Goal: Task Accomplishment & Management: Manage account settings

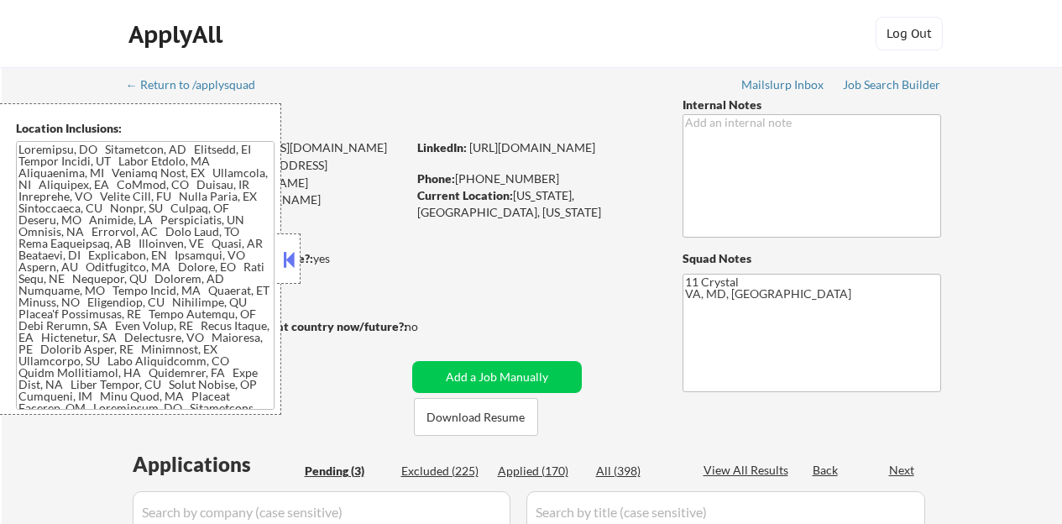
scroll to position [403, 0]
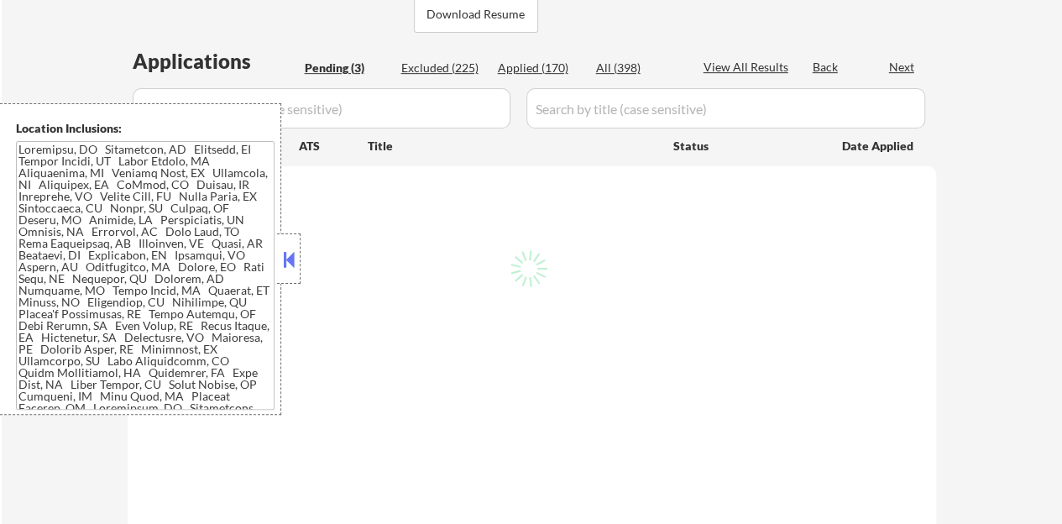
select select ""pending""
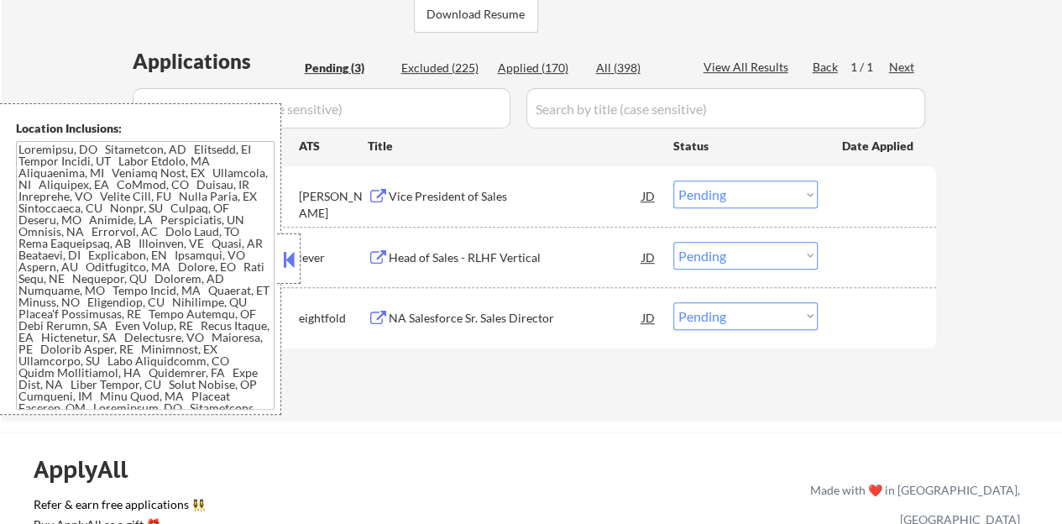
scroll to position [336, 0]
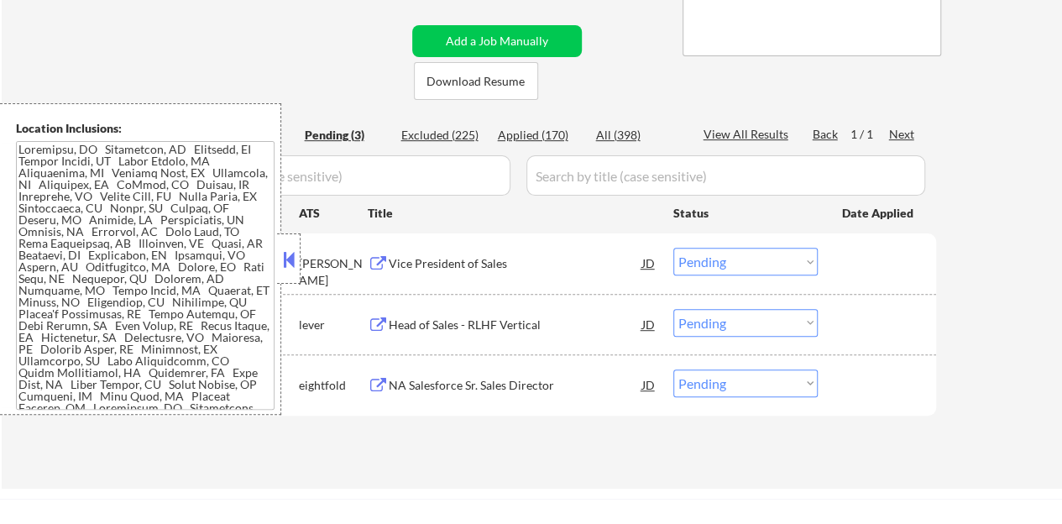
click at [289, 263] on button at bounding box center [289, 259] width 18 height 25
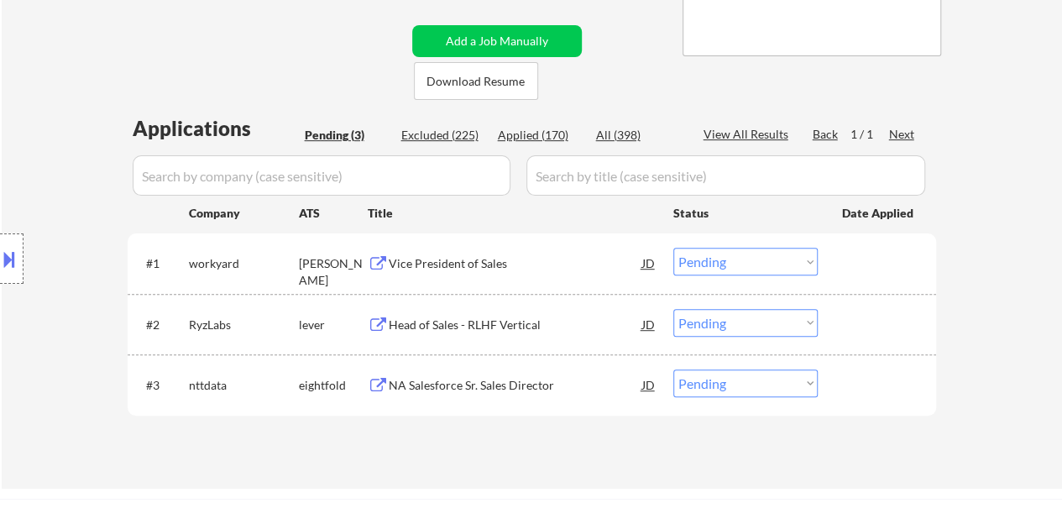
click at [755, 263] on select "Choose an option... Pending Applied Excluded (Questions) Excluded (Expired) Exc…" at bounding box center [745, 262] width 144 height 28
click at [673, 248] on select "Choose an option... Pending Applied Excluded (Questions) Excluded (Expired) Exc…" at bounding box center [745, 262] width 144 height 28
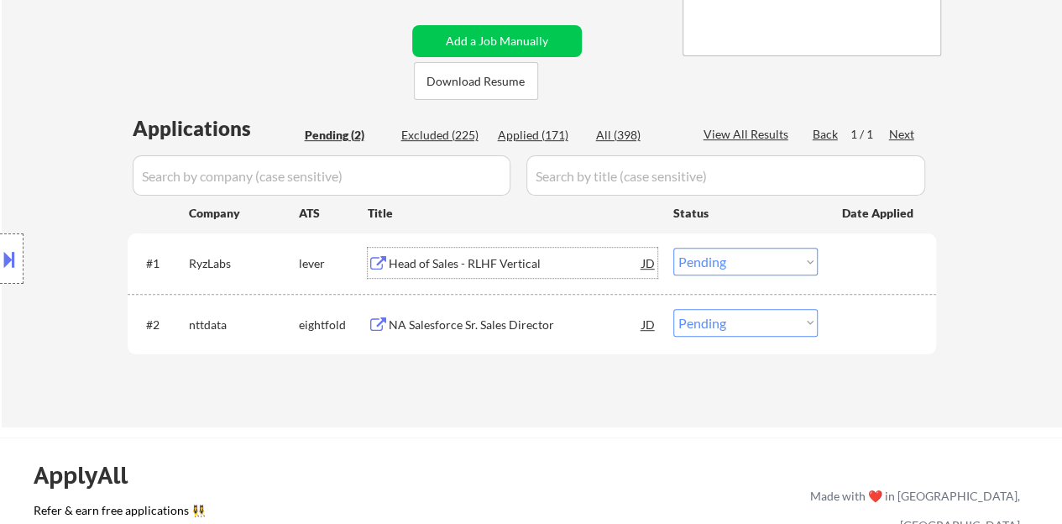
click at [445, 263] on div "Head of Sales - RLHF Vertical" at bounding box center [516, 263] width 254 height 17
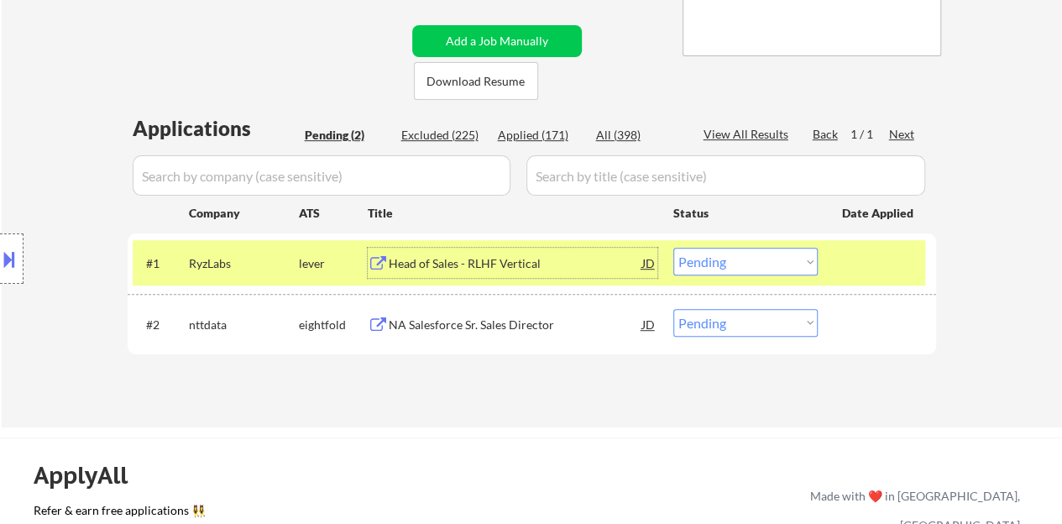
click at [11, 245] on button at bounding box center [9, 259] width 18 height 28
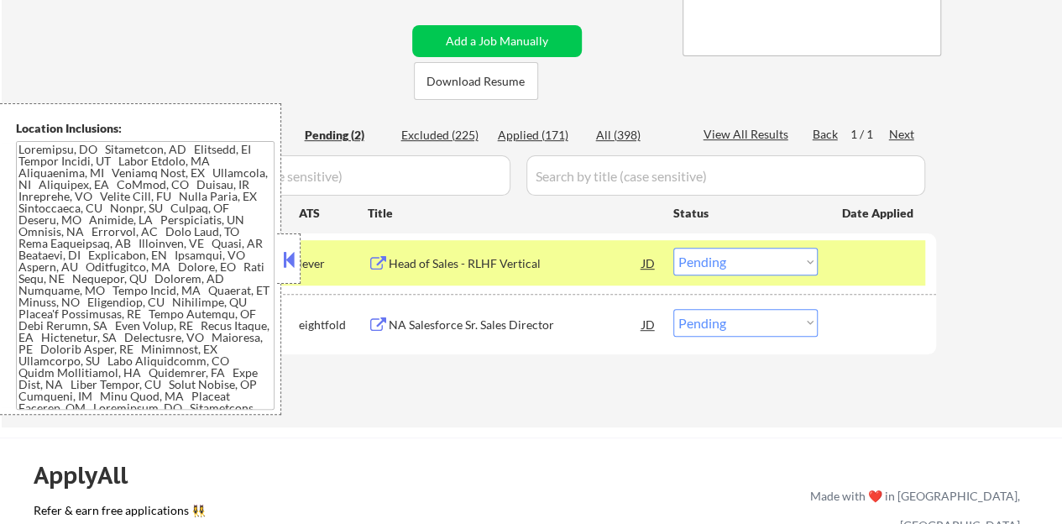
click at [280, 254] on button at bounding box center [289, 259] width 18 height 25
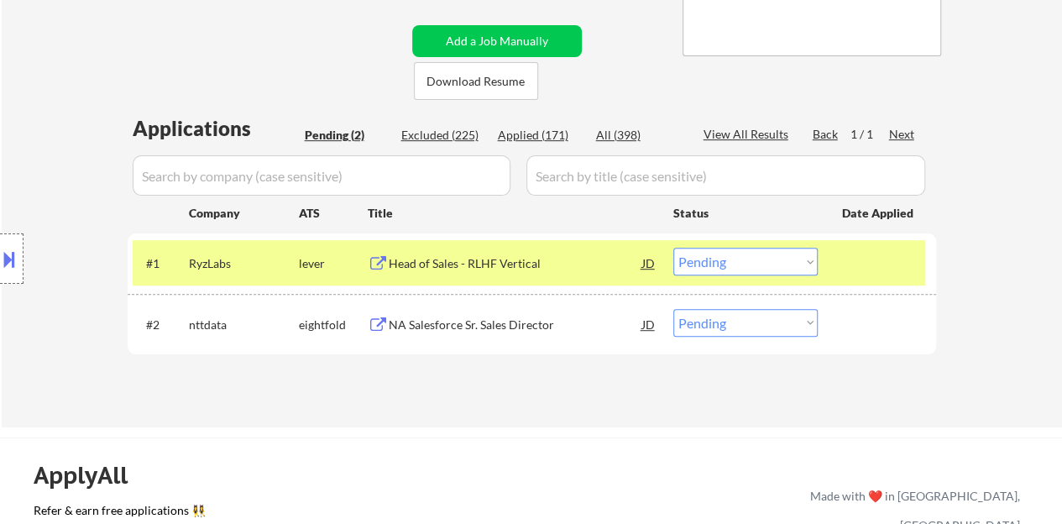
click at [0, 254] on button at bounding box center [9, 259] width 18 height 28
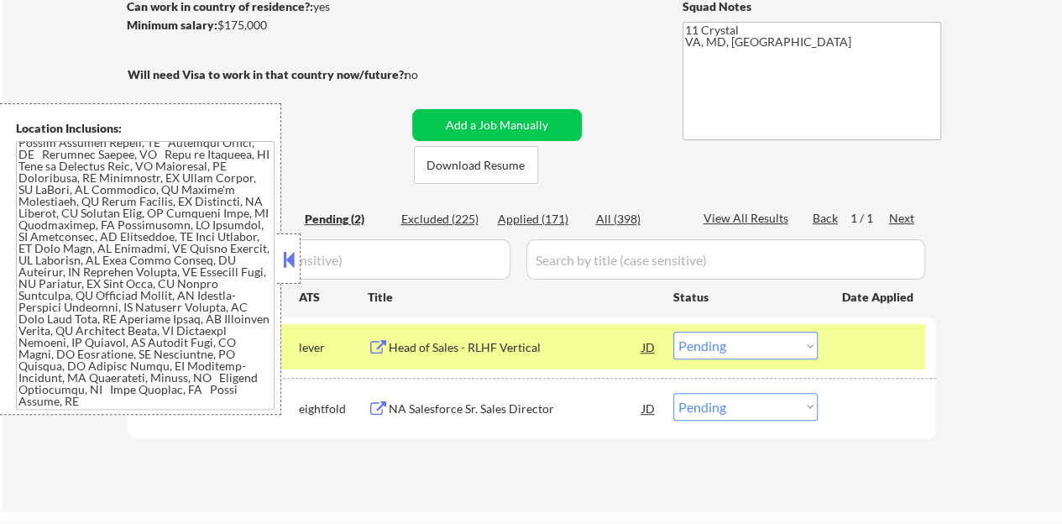
scroll to position [441, 0]
click at [292, 256] on button at bounding box center [289, 259] width 18 height 25
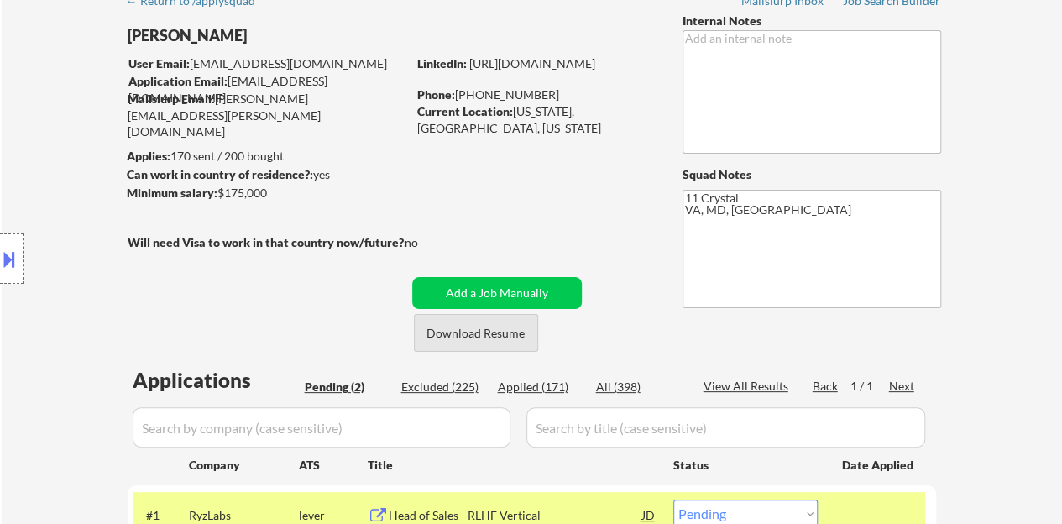
scroll to position [252, 0]
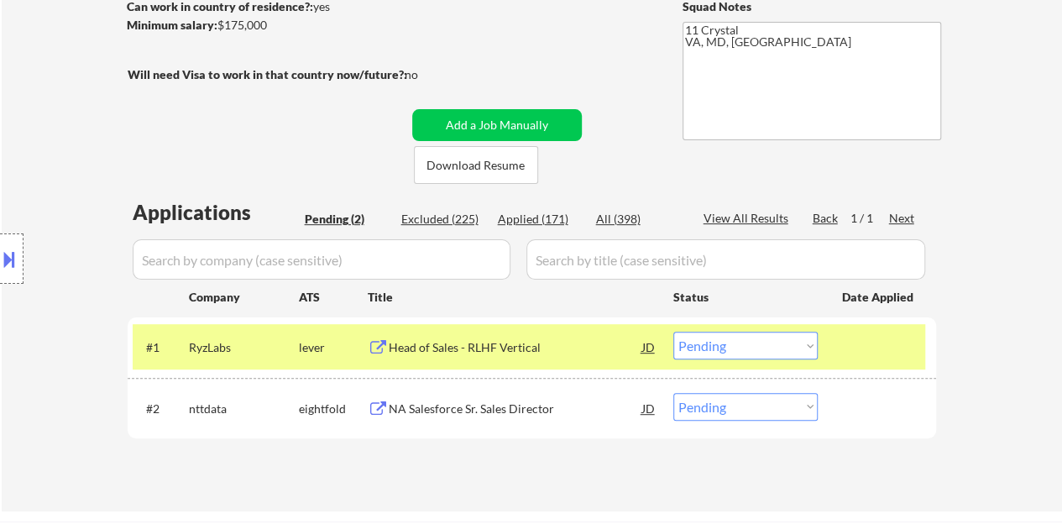
click at [771, 340] on select "Choose an option... Pending Applied Excluded (Questions) Excluded (Expired) Exc…" at bounding box center [745, 346] width 144 height 28
click at [749, 351] on select "Choose an option... Pending Applied Excluded (Questions) Excluded (Expired) Exc…" at bounding box center [745, 346] width 144 height 28
click at [673, 332] on select "Choose an option... Pending Applied Excluded (Questions) Excluded (Expired) Exc…" at bounding box center [745, 346] width 144 height 28
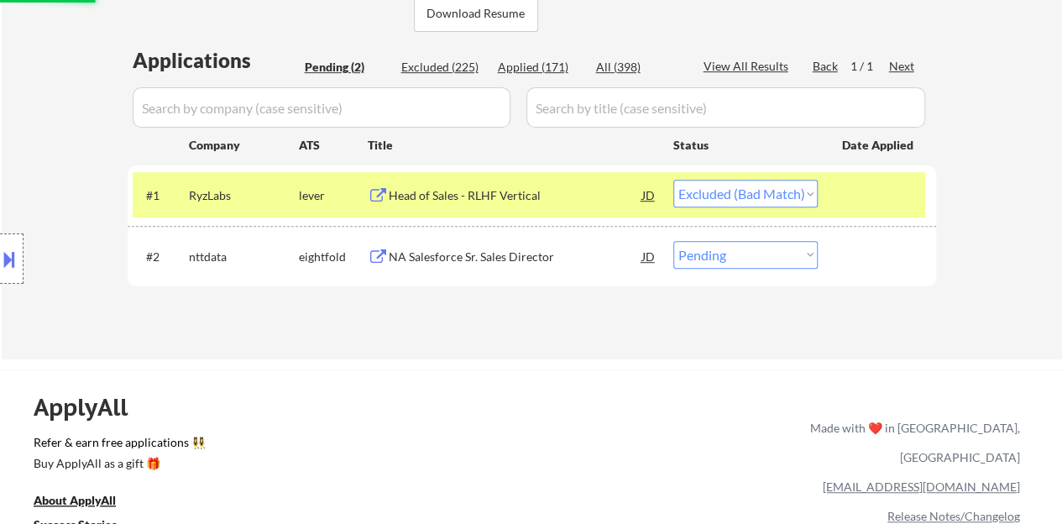
scroll to position [420, 0]
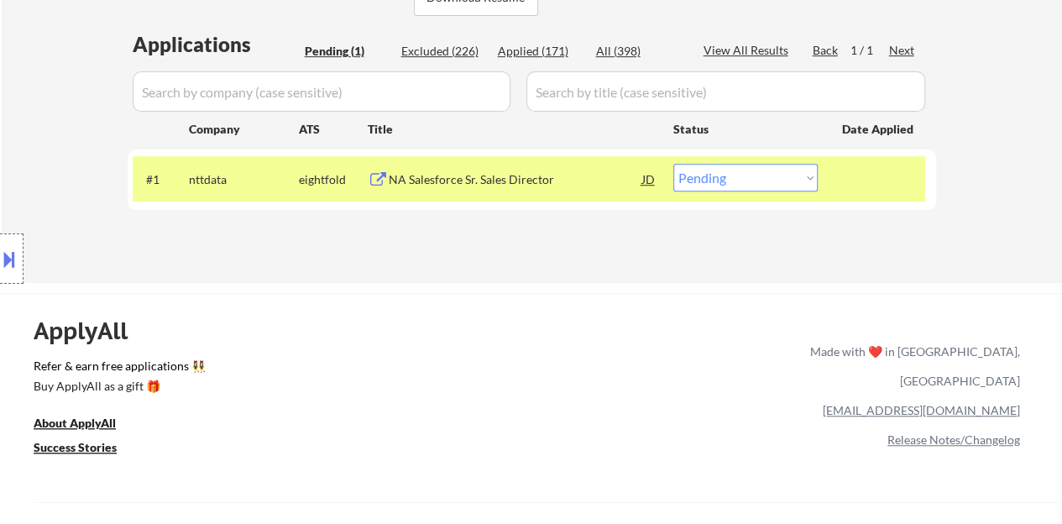
click at [461, 181] on div "NA Salesforce Sr. Sales Director" at bounding box center [516, 179] width 254 height 17
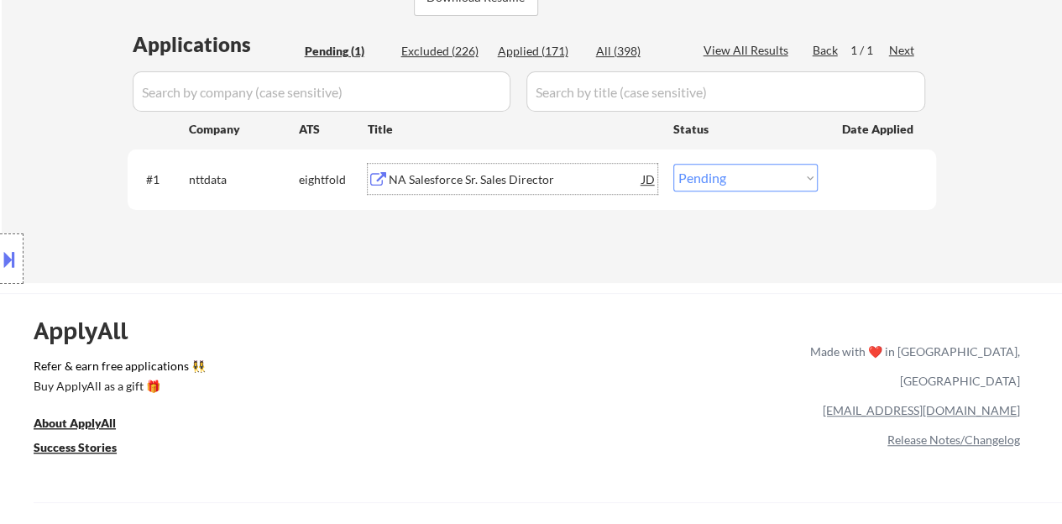
click at [746, 187] on select "Choose an option... Pending Applied Excluded (Questions) Excluded (Expired) Exc…" at bounding box center [745, 178] width 144 height 28
select select ""excluded__bad_match_""
click at [673, 164] on select "Choose an option... Pending Applied Excluded (Questions) Excluded (Expired) Exc…" at bounding box center [745, 178] width 144 height 28
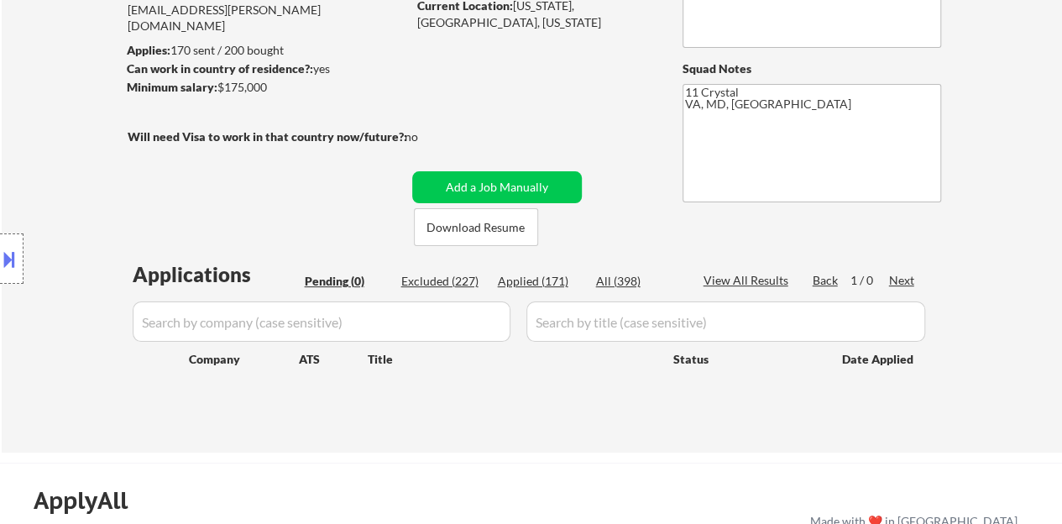
scroll to position [168, 0]
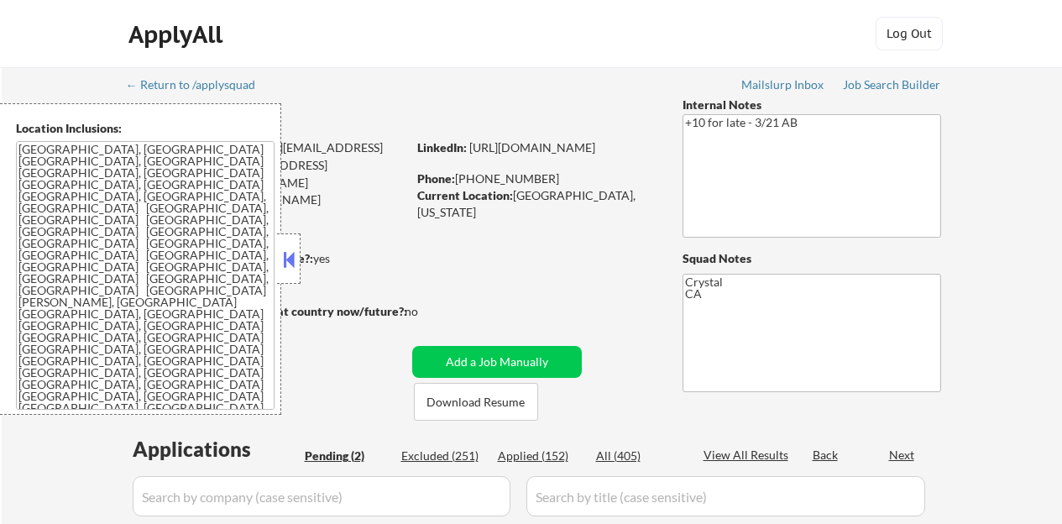
select select ""pending""
click at [292, 259] on button at bounding box center [289, 259] width 18 height 25
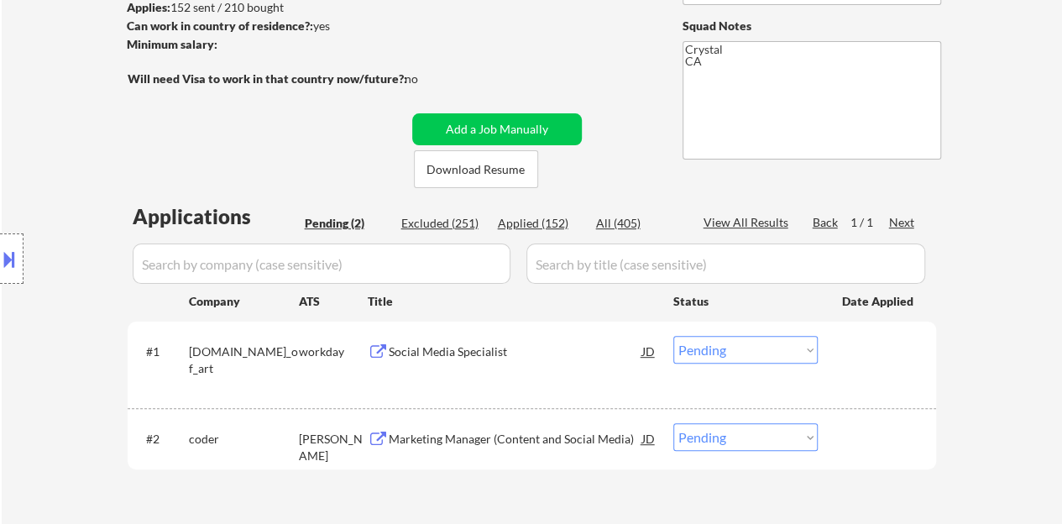
scroll to position [336, 0]
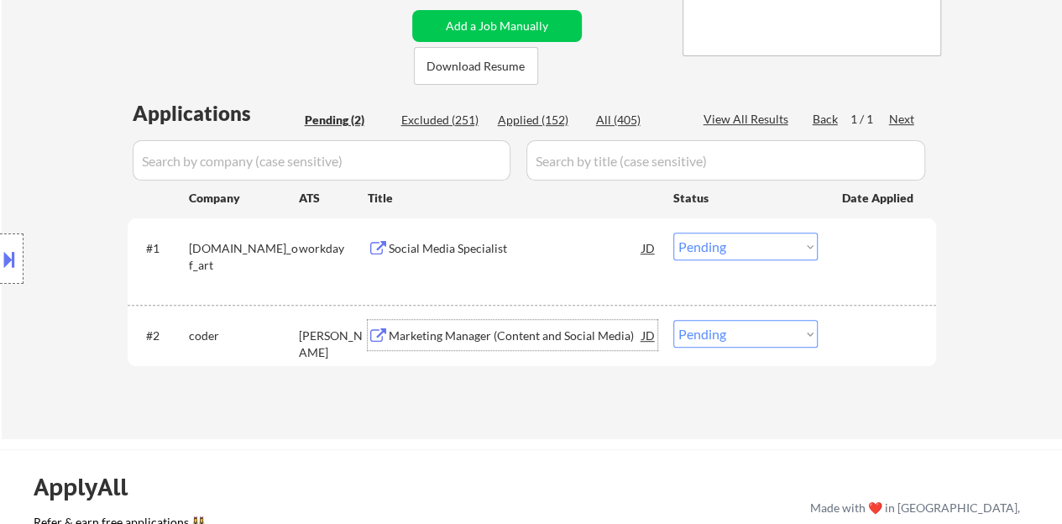
click at [456, 337] on div "Marketing Manager (Content and Social Media)" at bounding box center [516, 335] width 254 height 17
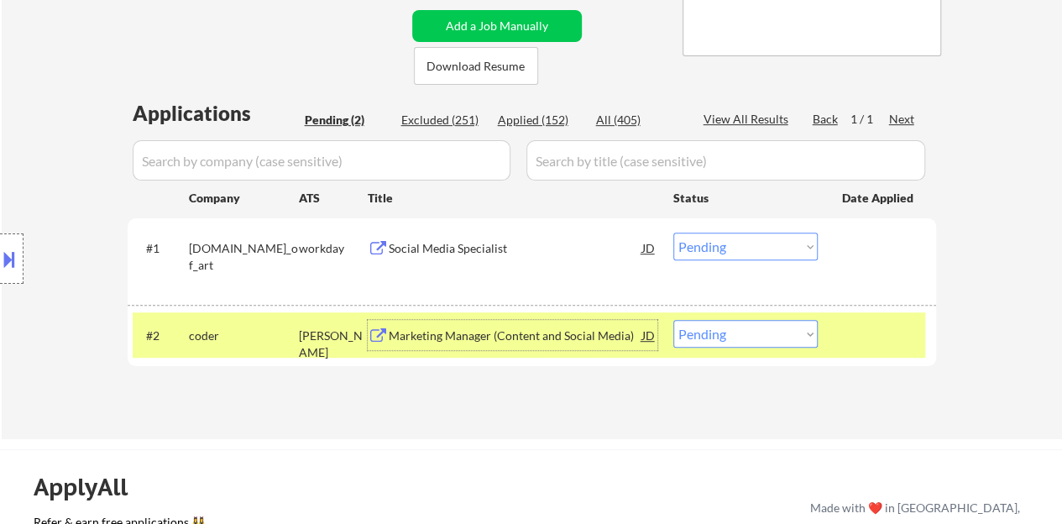
click at [739, 334] on select "Choose an option... Pending Applied Excluded (Questions) Excluded (Expired) Exc…" at bounding box center [745, 334] width 144 height 28
select select ""applied""
click at [673, 320] on select "Choose an option... Pending Applied Excluded (Questions) Excluded (Expired) Exc…" at bounding box center [745, 334] width 144 height 28
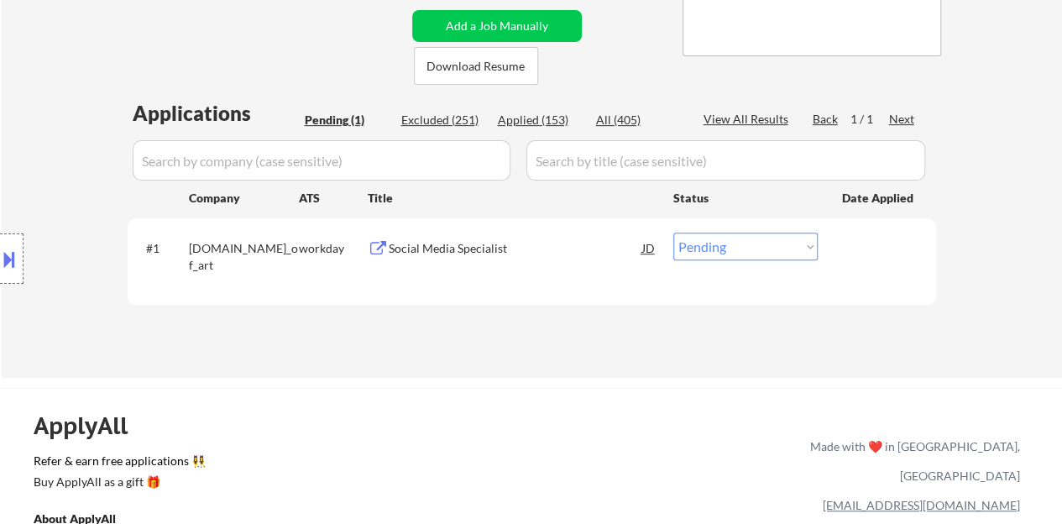
click at [492, 246] on div "Social Media Specialist" at bounding box center [516, 248] width 254 height 17
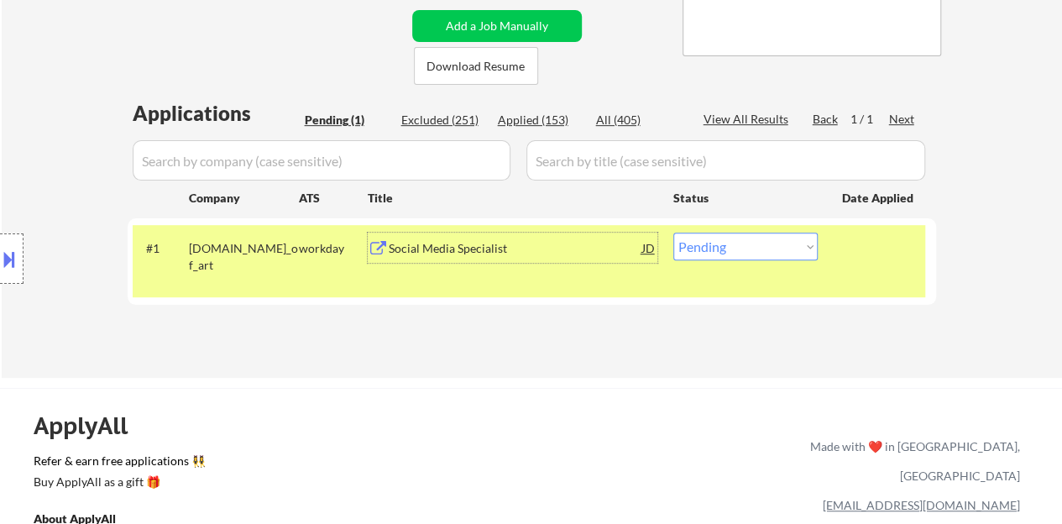
click at [712, 252] on select "Choose an option... Pending Applied Excluded (Questions) Excluded (Expired) Exc…" at bounding box center [745, 247] width 144 height 28
select select ""applied""
click at [673, 233] on select "Choose an option... Pending Applied Excluded (Questions) Excluded (Expired) Exc…" at bounding box center [745, 247] width 144 height 28
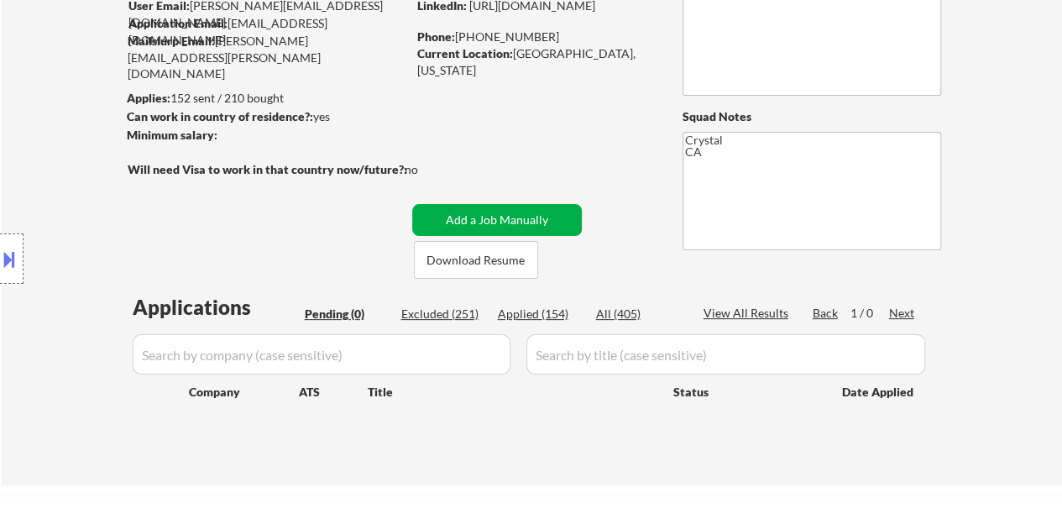
scroll to position [168, 0]
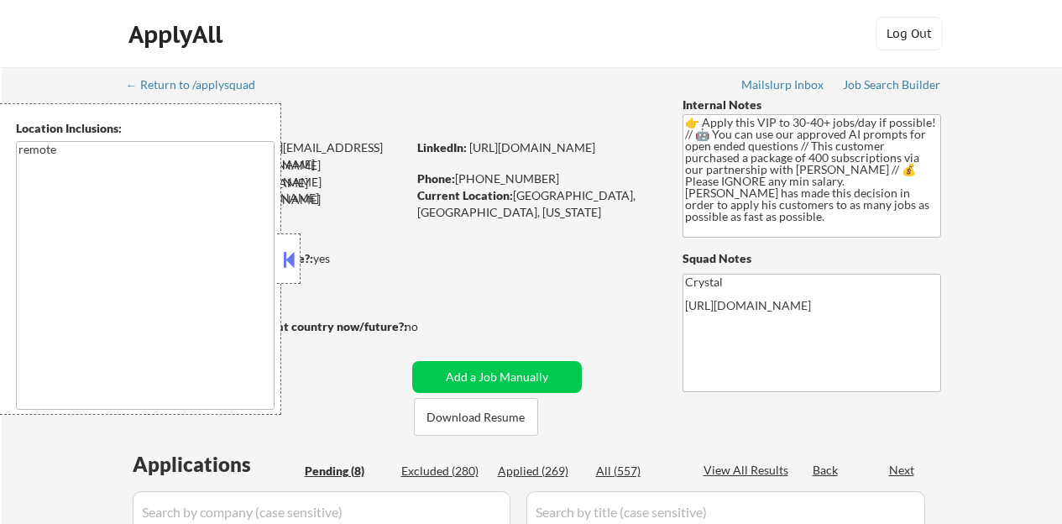
select select ""pending""
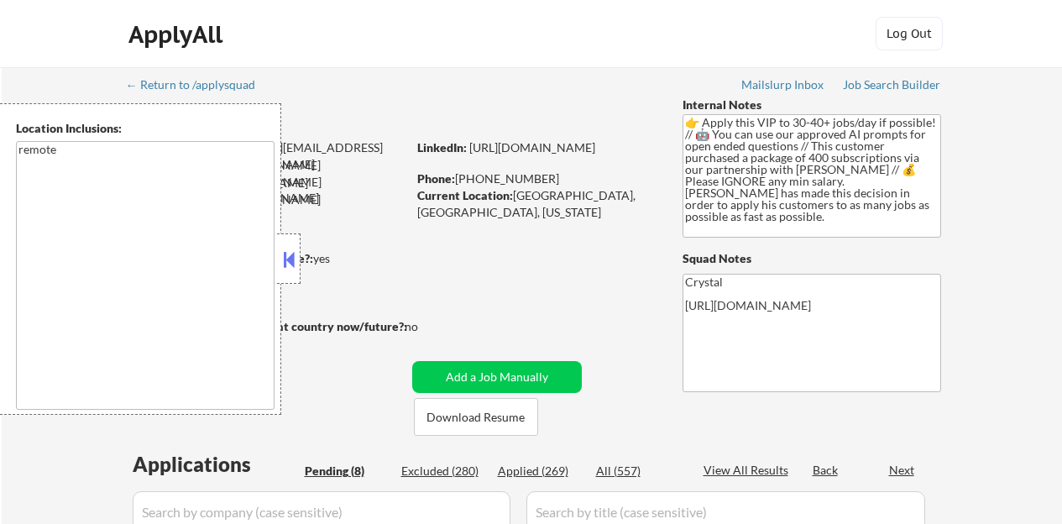
select select ""pending""
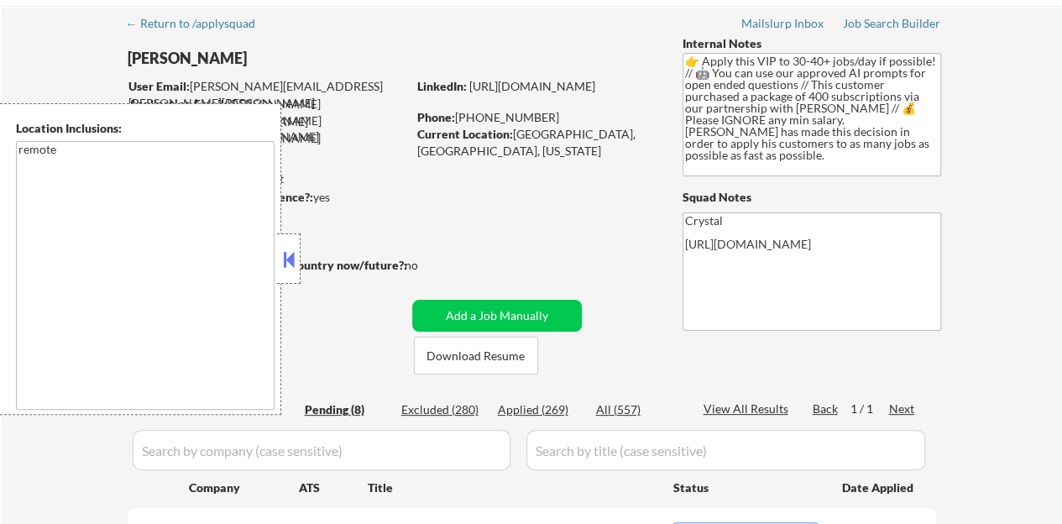
scroll to position [84, 0]
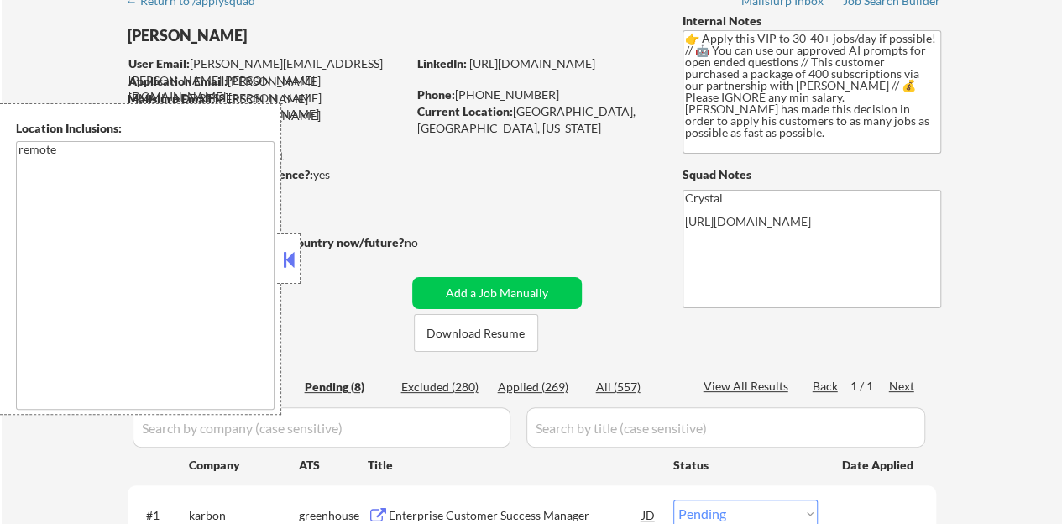
click at [303, 261] on div at bounding box center [270, 261] width 284 height 18
click at [296, 260] on button at bounding box center [289, 259] width 18 height 25
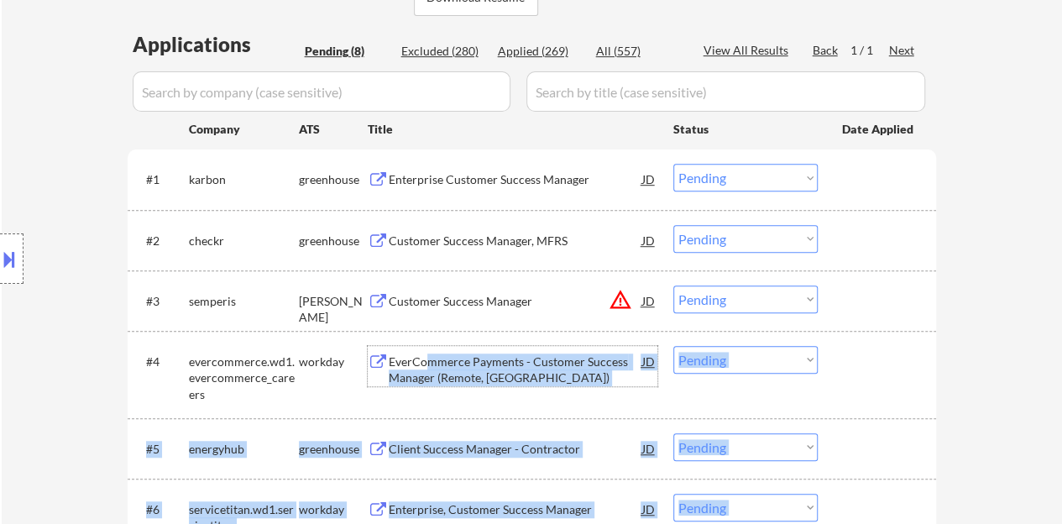
scroll to position [809, 0]
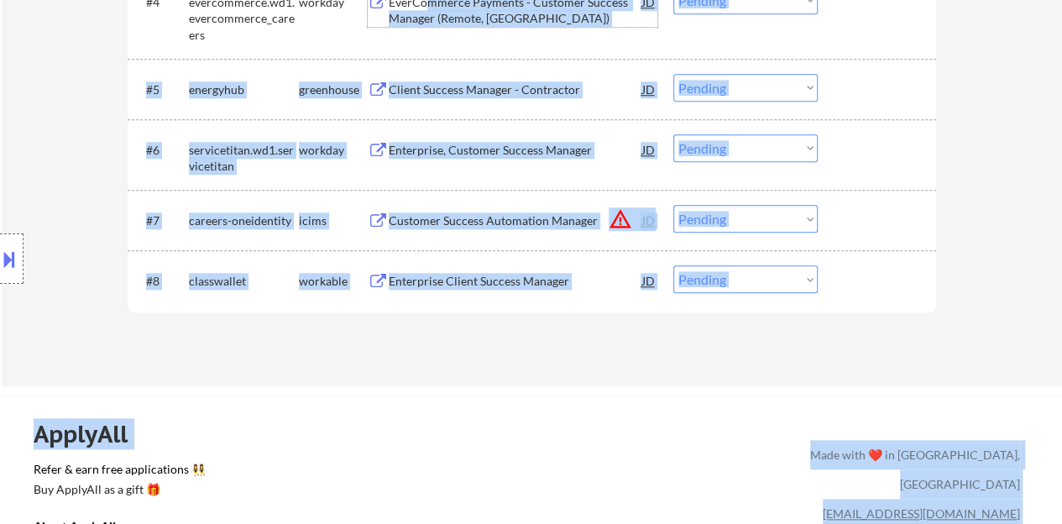
drag, startPoint x: 423, startPoint y: 355, endPoint x: 269, endPoint y: 549, distance: 248.0
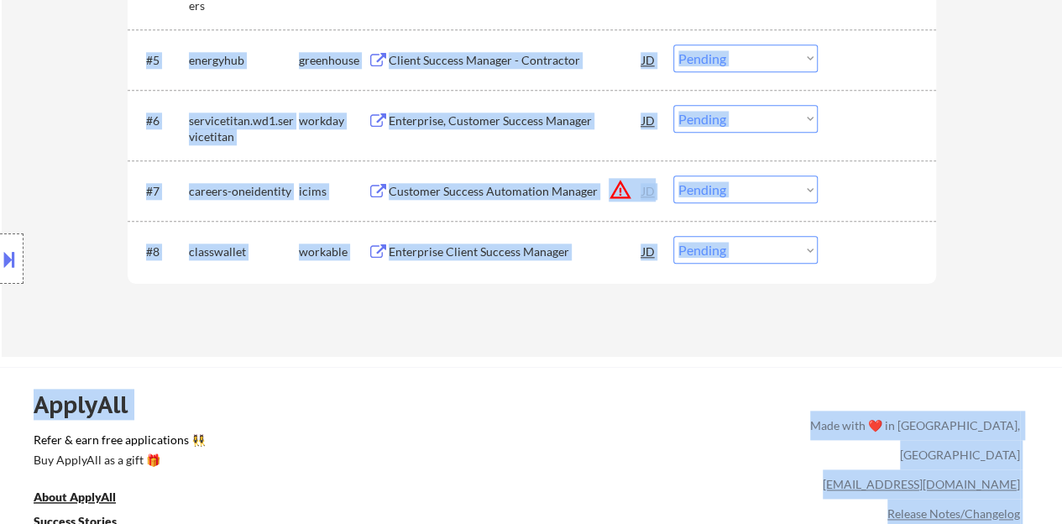
click at [547, 397] on div "ApplyAll Refer & earn free applications 👯‍♀️ Buy ApplyAll as a gift 🎁 About App…" at bounding box center [531, 512] width 1062 height 266
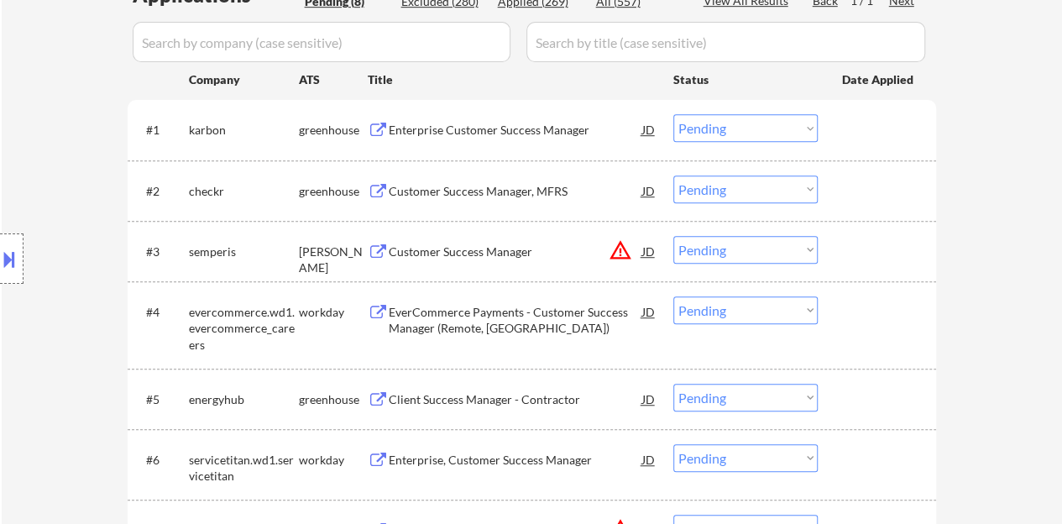
scroll to position [473, 0]
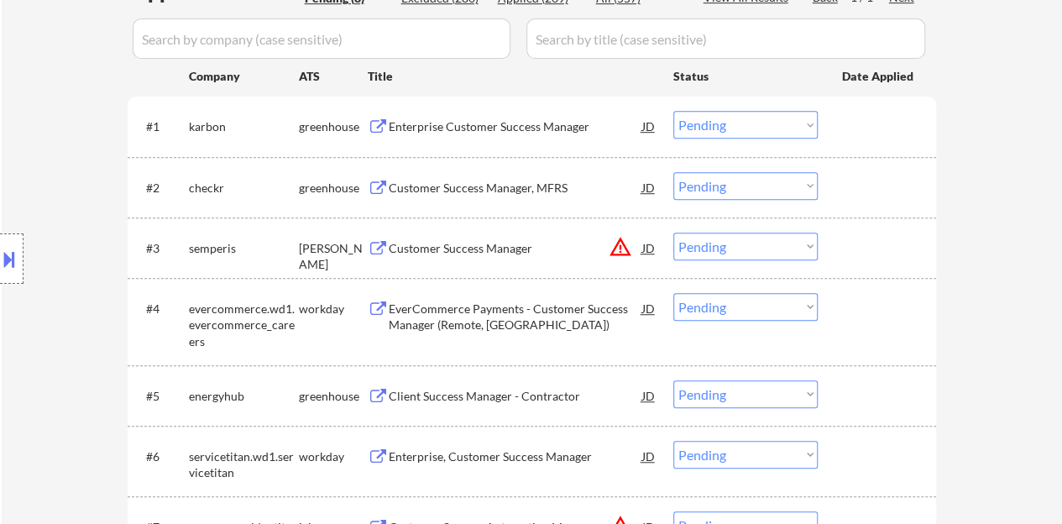
click at [394, 122] on div "Enterprise Customer Success Manager" at bounding box center [516, 126] width 254 height 17
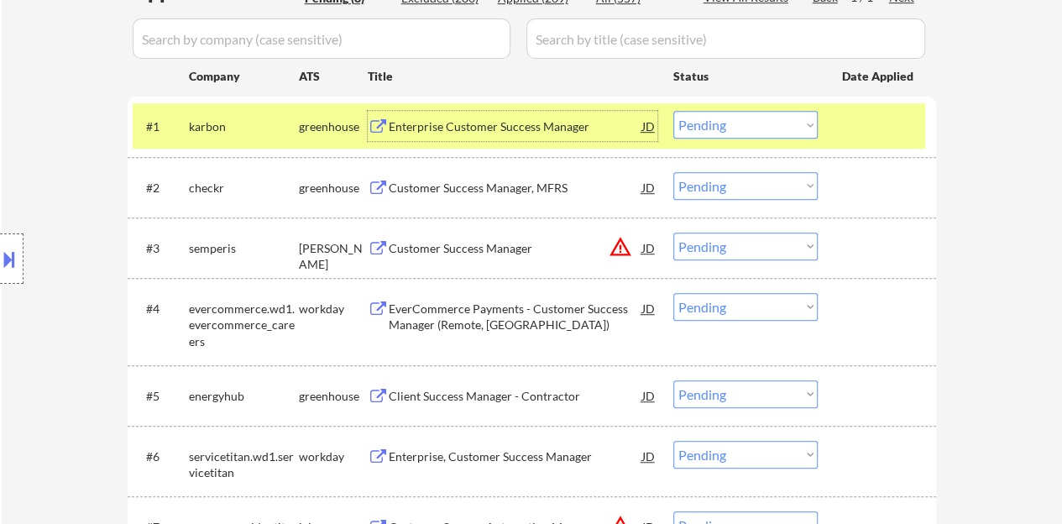
click at [734, 121] on select "Choose an option... Pending Applied Excluded (Questions) Excluded (Expired) Exc…" at bounding box center [745, 125] width 144 height 28
click at [673, 111] on select "Choose an option... Pending Applied Excluded (Questions) Excluded (Expired) Exc…" at bounding box center [745, 125] width 144 height 28
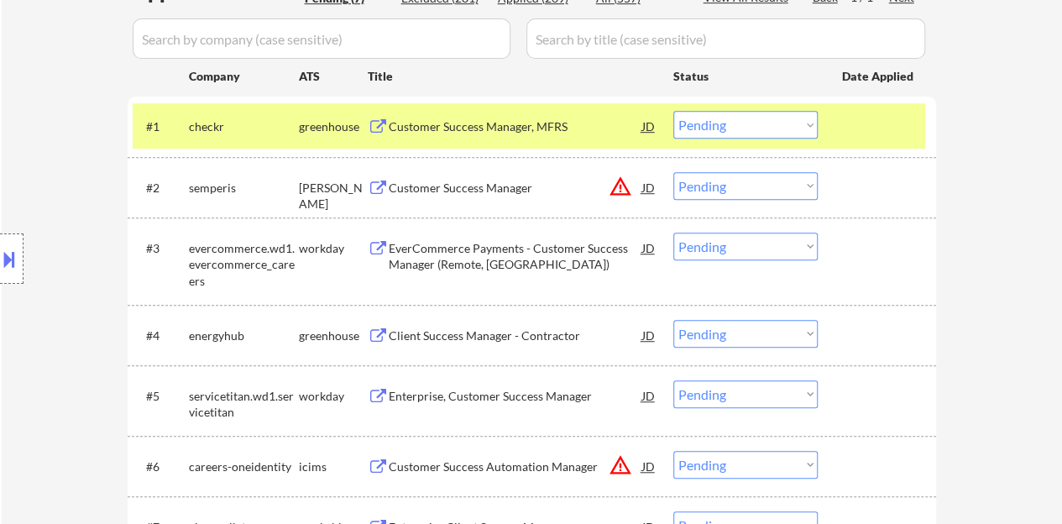
click at [493, 125] on div "Customer Success Manager, MFRS" at bounding box center [516, 126] width 254 height 17
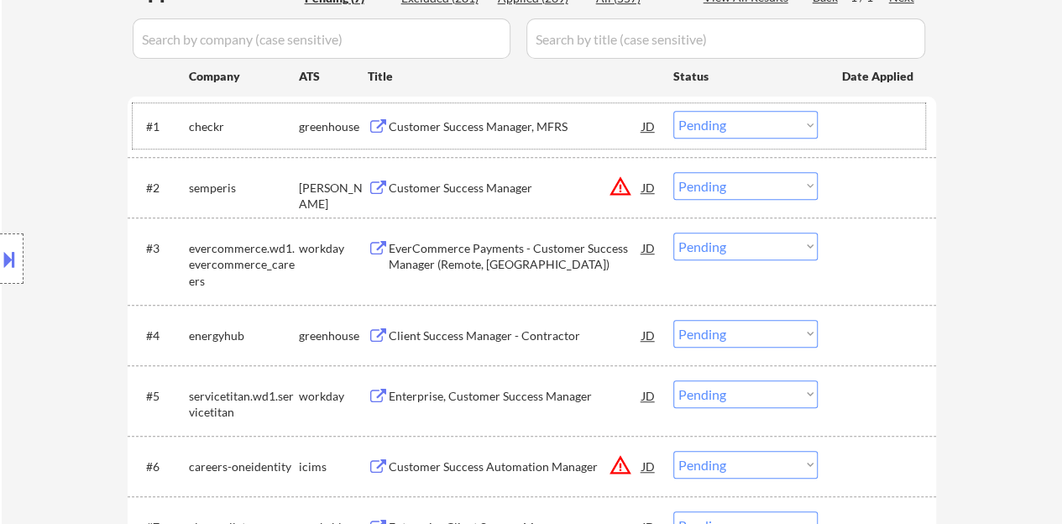
click at [863, 120] on div at bounding box center [879, 126] width 74 height 30
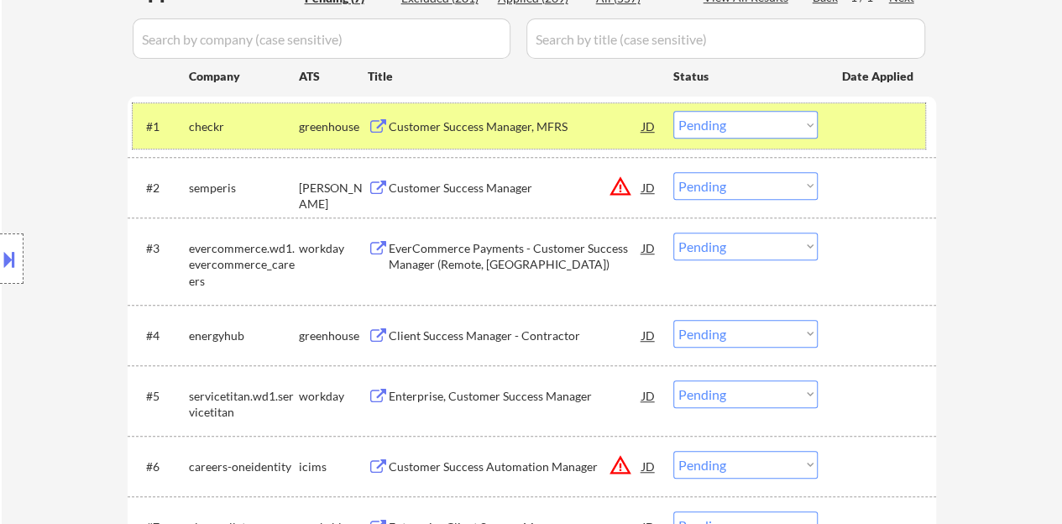
click at [699, 116] on select "Choose an option... Pending Applied Excluded (Questions) Excluded (Expired) Exc…" at bounding box center [745, 125] width 144 height 28
click at [673, 111] on select "Choose an option... Pending Applied Excluded (Questions) Excluded (Expired) Exc…" at bounding box center [745, 125] width 144 height 28
click at [723, 127] on select "Choose an option... Pending Applied Excluded (Questions) Excluded (Expired) Exc…" at bounding box center [745, 125] width 144 height 28
click at [673, 111] on select "Choose an option... Pending Applied Excluded (Questions) Excluded (Expired) Exc…" at bounding box center [745, 125] width 144 height 28
select select ""pending""
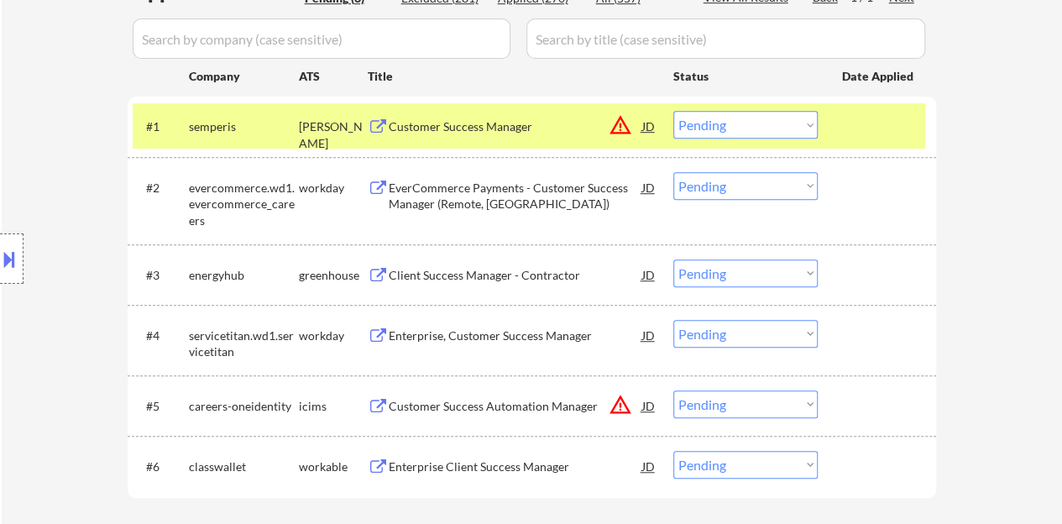
click at [835, 110] on div "#1 semperis ashby Customer Success Manager JD warning_amber Choose an option...…" at bounding box center [529, 125] width 793 height 45
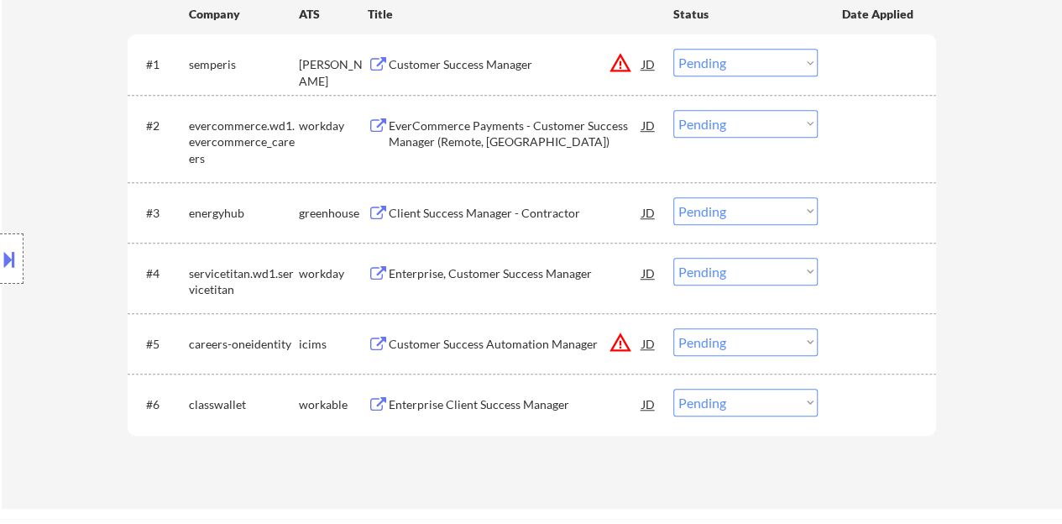
scroll to position [557, 0]
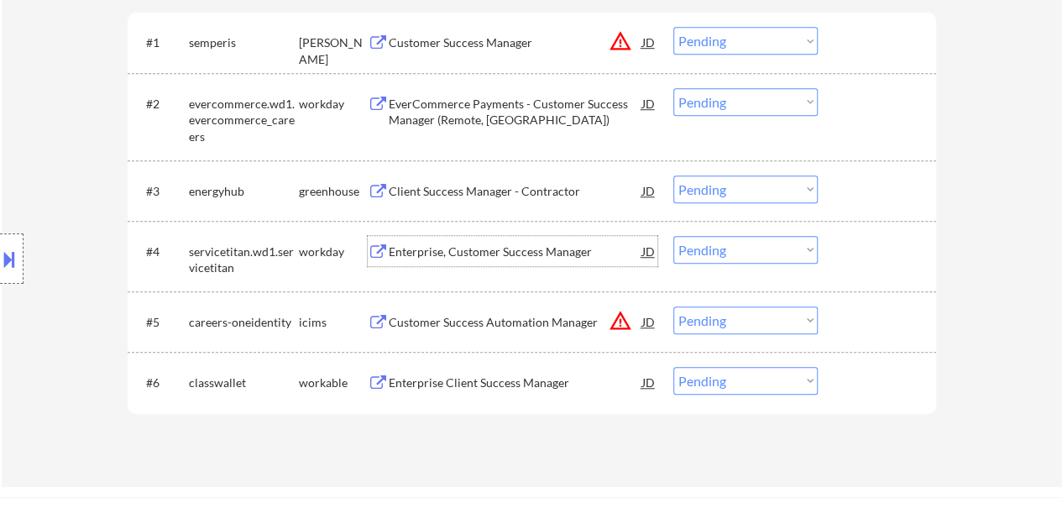
click at [510, 249] on div "Enterprise, Customer Success Manager" at bounding box center [516, 252] width 254 height 17
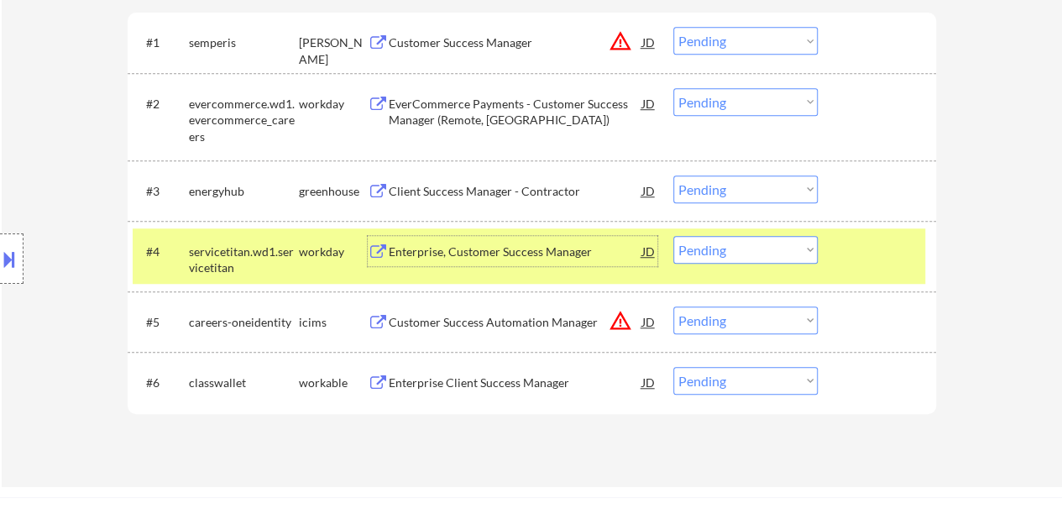
click at [717, 254] on select "Choose an option... Pending Applied Excluded (Questions) Excluded (Expired) Exc…" at bounding box center [745, 250] width 144 height 28
click at [673, 236] on select "Choose an option... Pending Applied Excluded (Questions) Excluded (Expired) Exc…" at bounding box center [745, 250] width 144 height 28
select select ""pending""
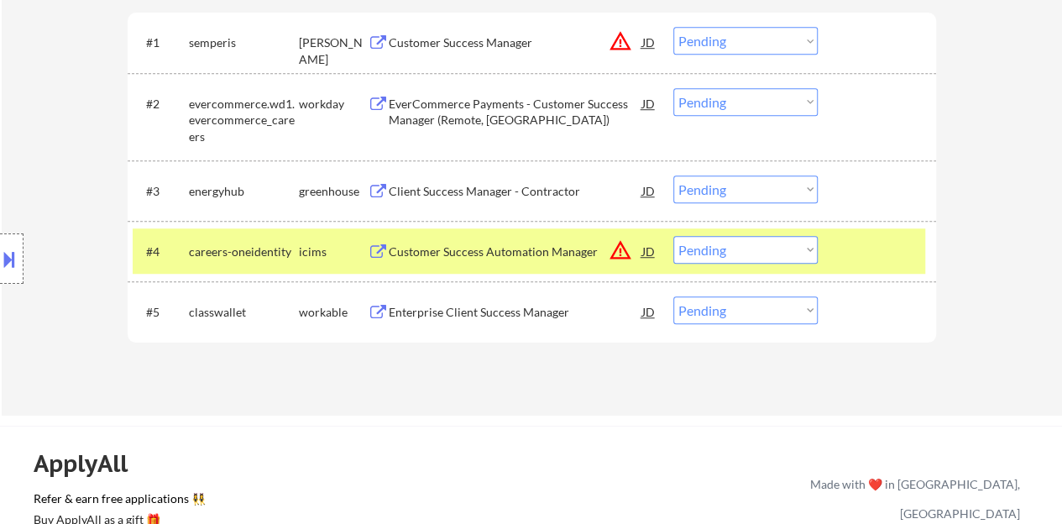
click at [890, 264] on div at bounding box center [879, 251] width 74 height 30
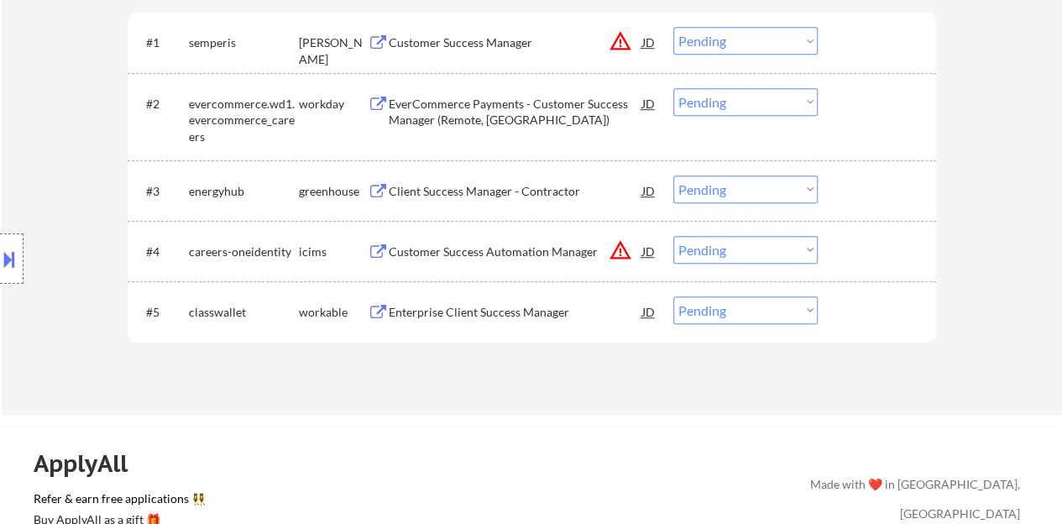
click at [537, 186] on div "Client Success Manager - Contractor" at bounding box center [516, 191] width 254 height 17
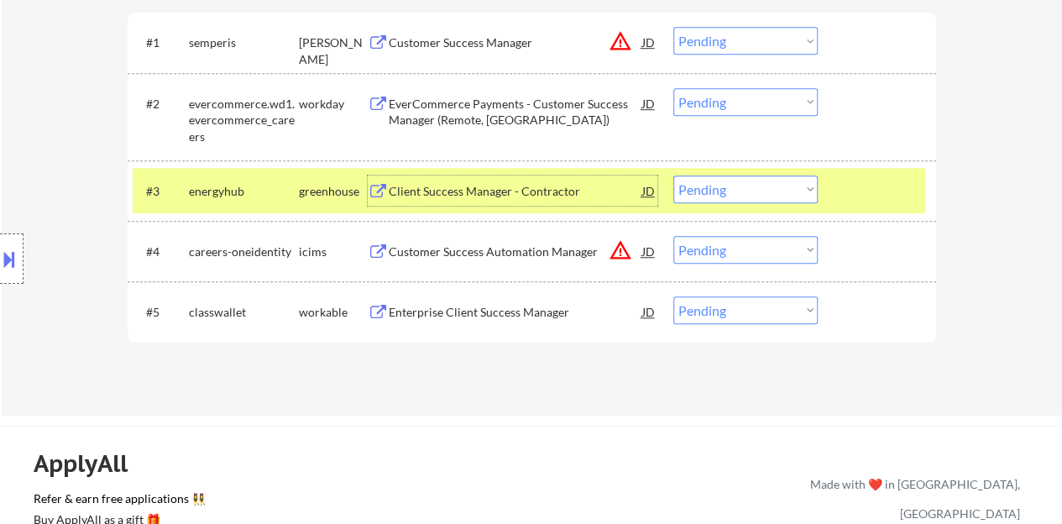
click at [773, 196] on select "Choose an option... Pending Applied Excluded (Questions) Excluded (Expired) Exc…" at bounding box center [745, 189] width 144 height 28
click at [673, 175] on select "Choose an option... Pending Applied Excluded (Questions) Excluded (Expired) Exc…" at bounding box center [745, 189] width 144 height 28
select select ""pending""
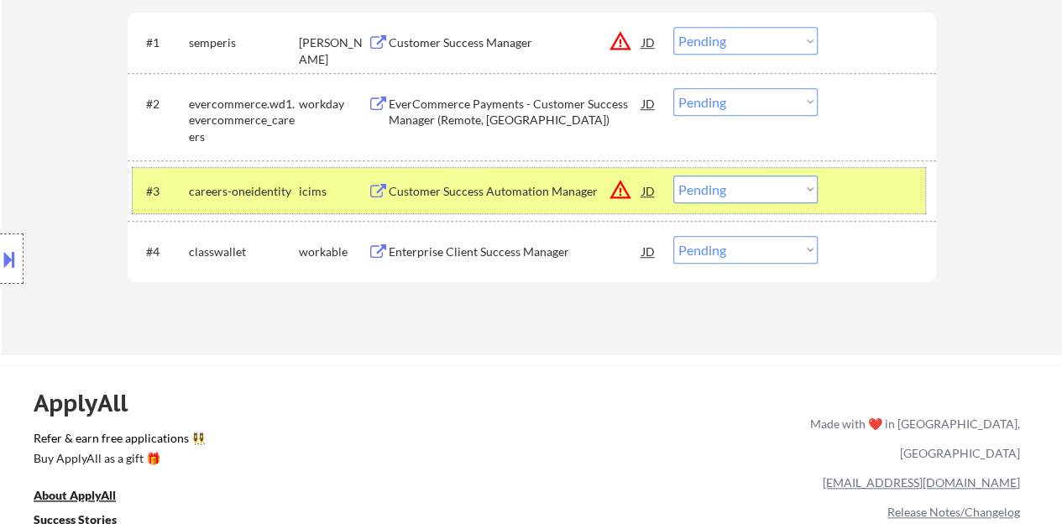
click at [872, 195] on div at bounding box center [879, 190] width 74 height 30
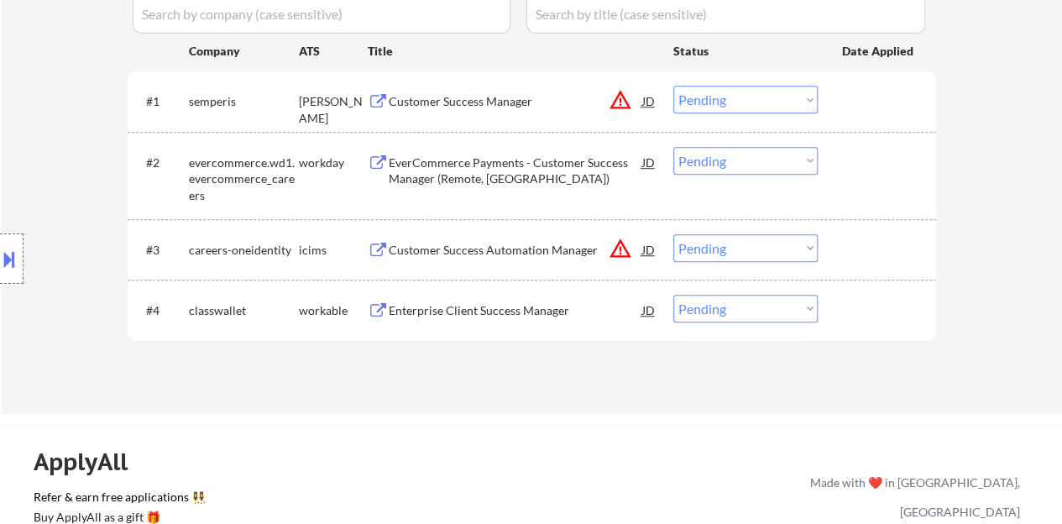
scroll to position [473, 0]
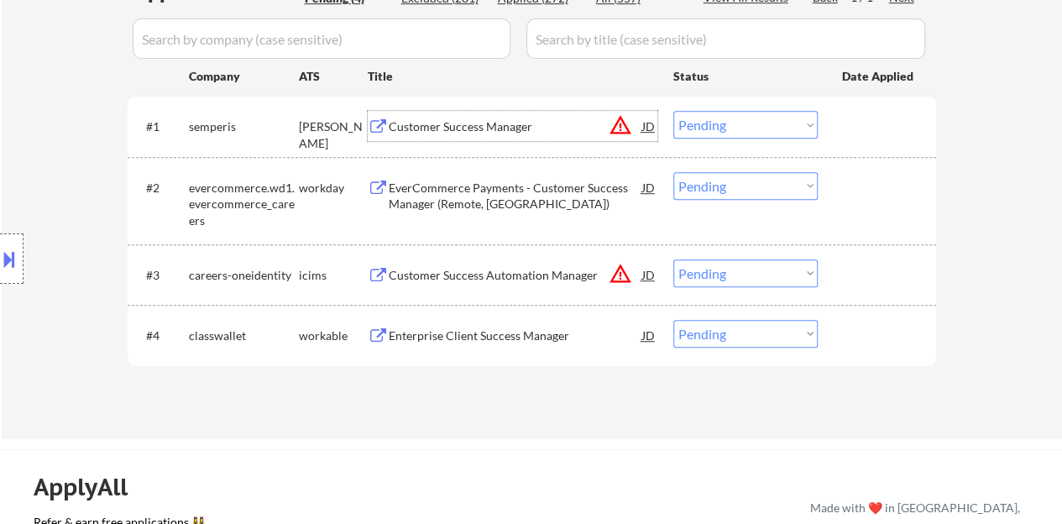
click at [485, 122] on div "Customer Success Manager" at bounding box center [516, 126] width 254 height 17
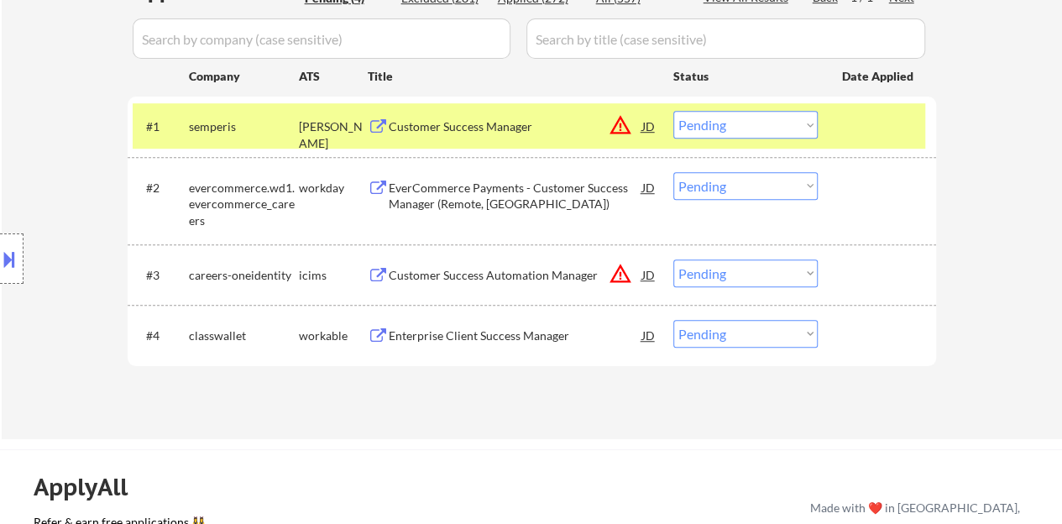
click at [10, 262] on button at bounding box center [9, 259] width 18 height 28
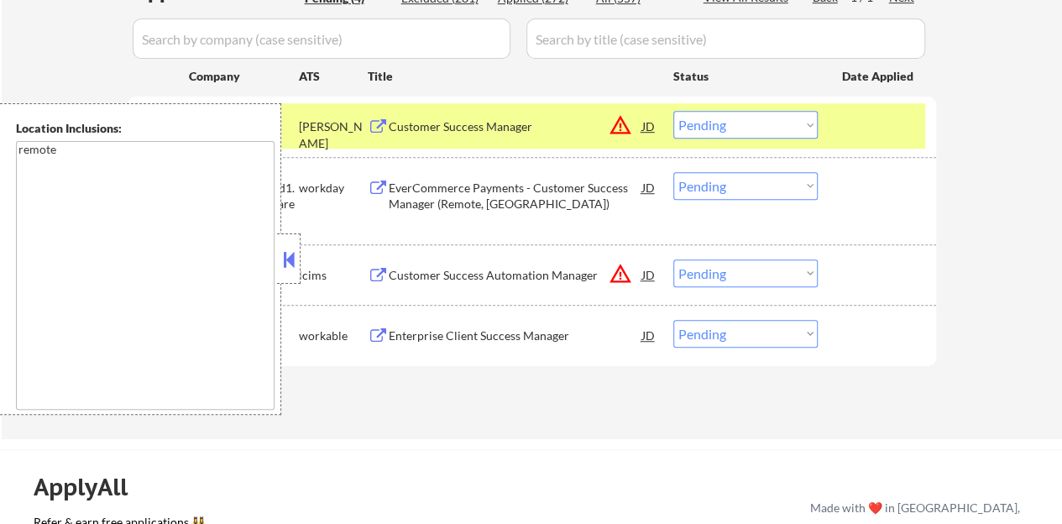
click at [296, 263] on button at bounding box center [289, 259] width 18 height 25
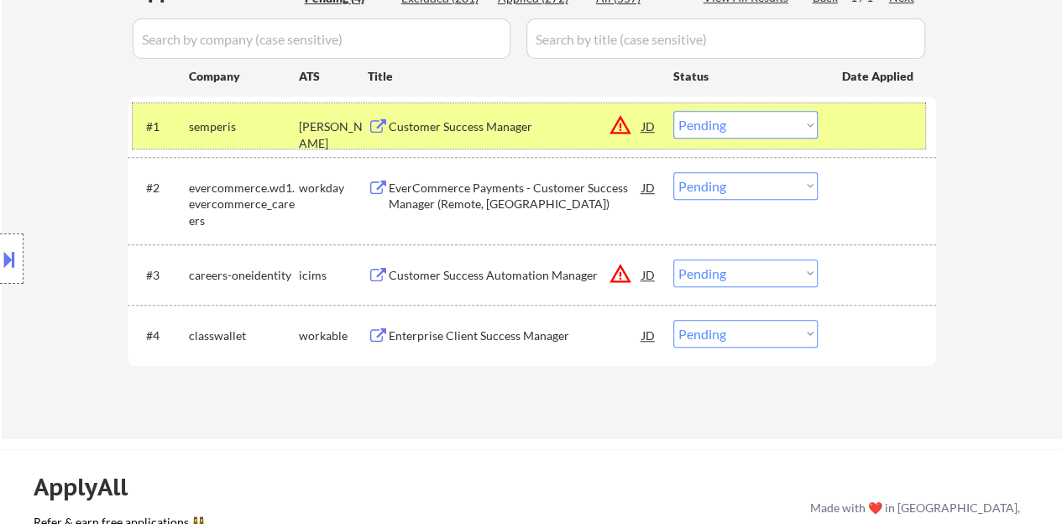
click at [742, 139] on div "#1 semperis ashby Customer Success Manager JD warning_amber Choose an option...…" at bounding box center [529, 125] width 793 height 45
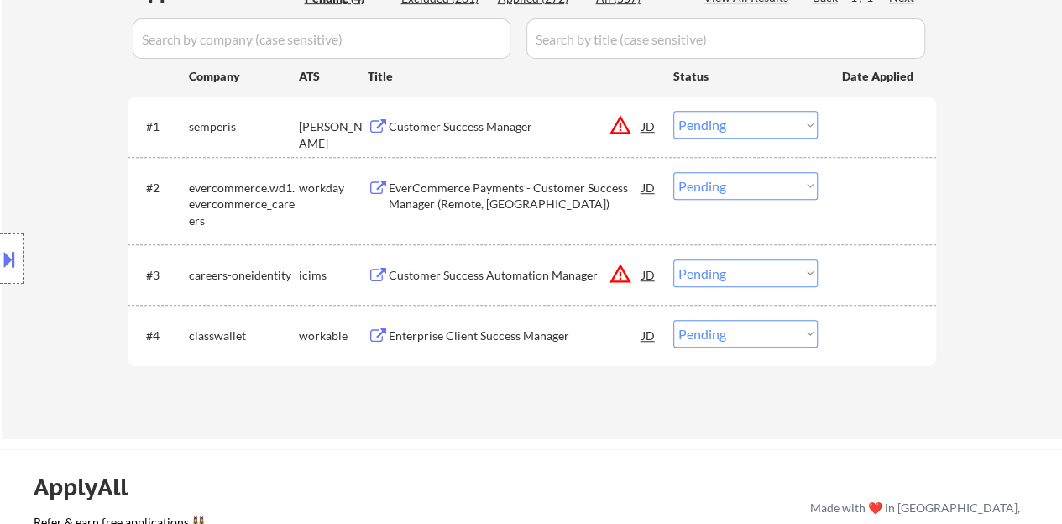
click at [742, 128] on select "Choose an option... Pending Applied Excluded (Questions) Excluded (Expired) Exc…" at bounding box center [745, 125] width 144 height 28
click at [673, 111] on select "Choose an option... Pending Applied Excluded (Questions) Excluded (Expired) Exc…" at bounding box center [745, 125] width 144 height 28
select select ""pending""
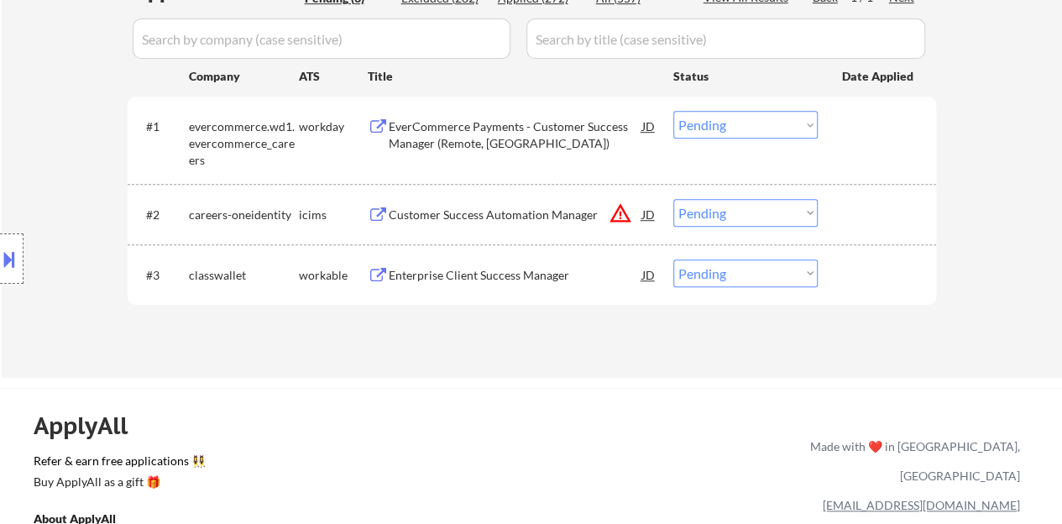
click at [450, 275] on div "Enterprise Client Success Manager" at bounding box center [516, 275] width 254 height 17
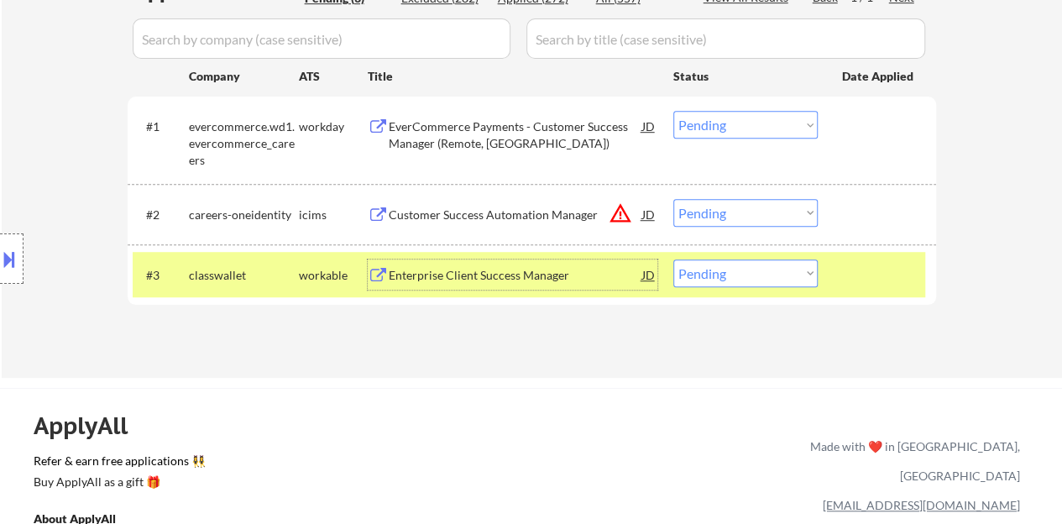
click at [765, 283] on select "Choose an option... Pending Applied Excluded (Questions) Excluded (Expired) Exc…" at bounding box center [745, 273] width 144 height 28
select select ""applied""
click at [673, 259] on select "Choose an option... Pending Applied Excluded (Questions) Excluded (Expired) Exc…" at bounding box center [745, 273] width 144 height 28
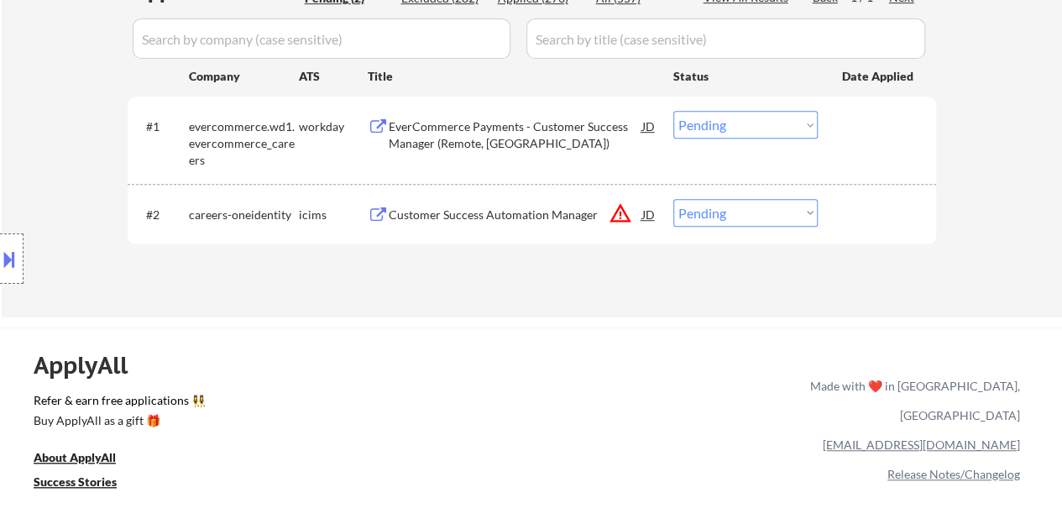
click at [484, 130] on div "EverCommerce Payments - Customer Success Manager (Remote, US)" at bounding box center [516, 134] width 254 height 33
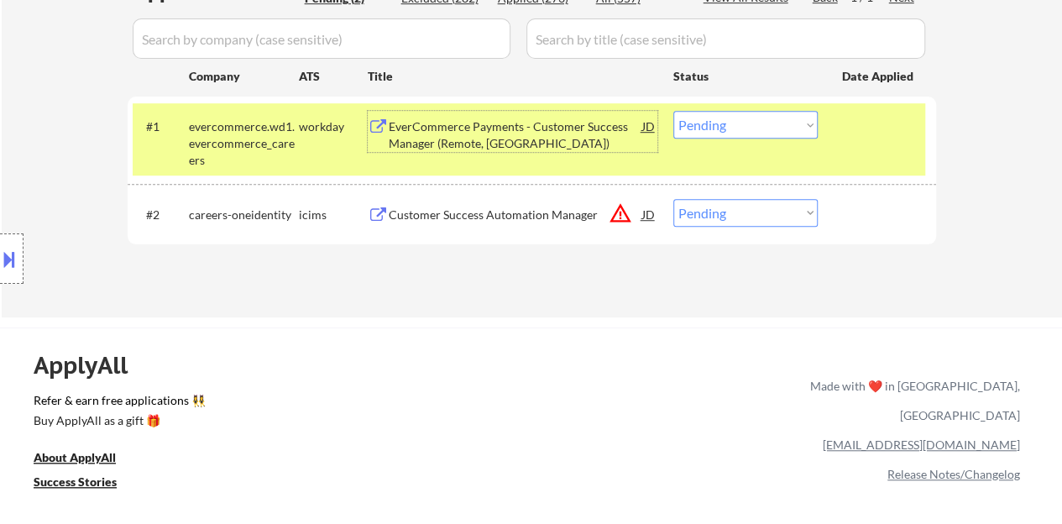
click at [720, 134] on select "Choose an option... Pending Applied Excluded (Questions) Excluded (Expired) Exc…" at bounding box center [745, 125] width 144 height 28
click at [673, 111] on select "Choose an option... Pending Applied Excluded (Questions) Excluded (Expired) Exc…" at bounding box center [745, 125] width 144 height 28
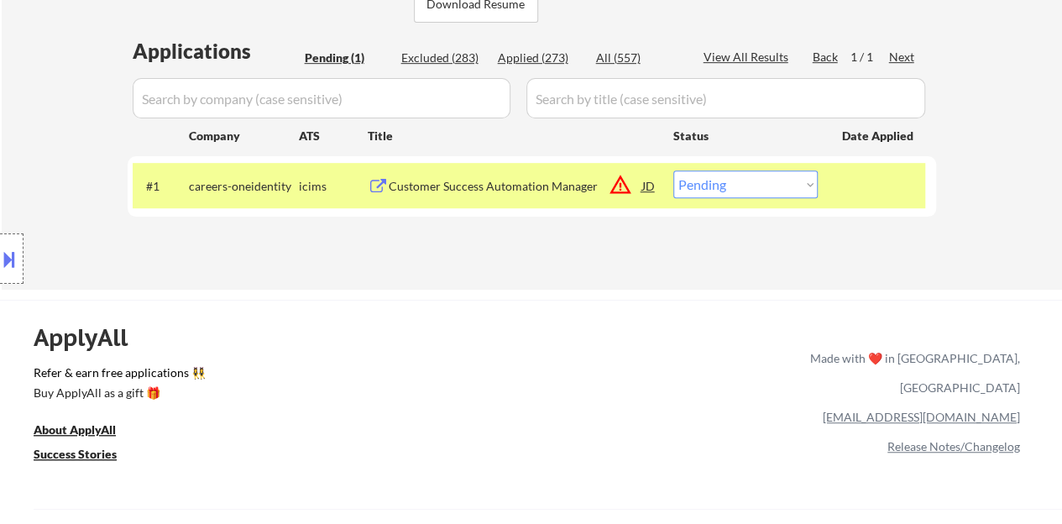
scroll to position [389, 0]
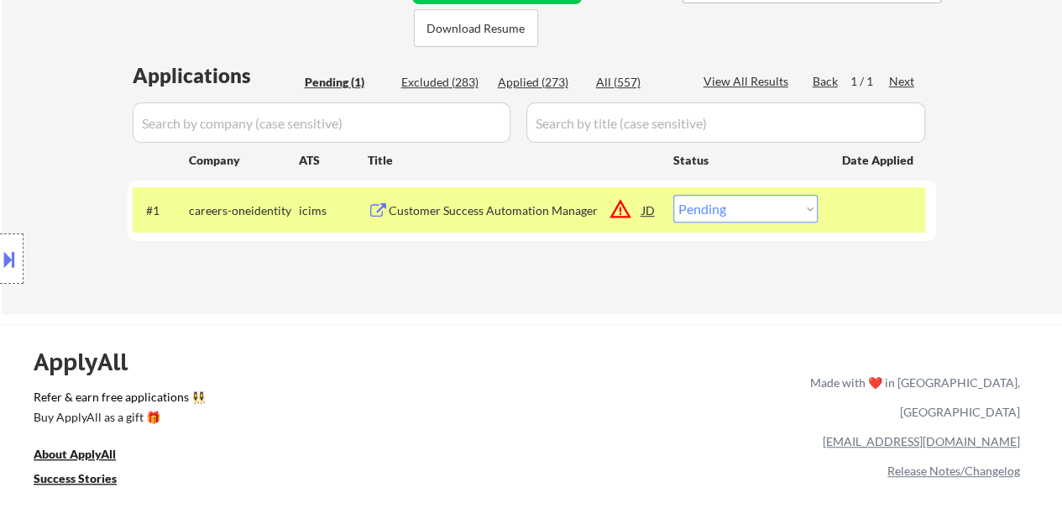
click at [542, 211] on div "Customer Success Automation Manager" at bounding box center [516, 210] width 254 height 17
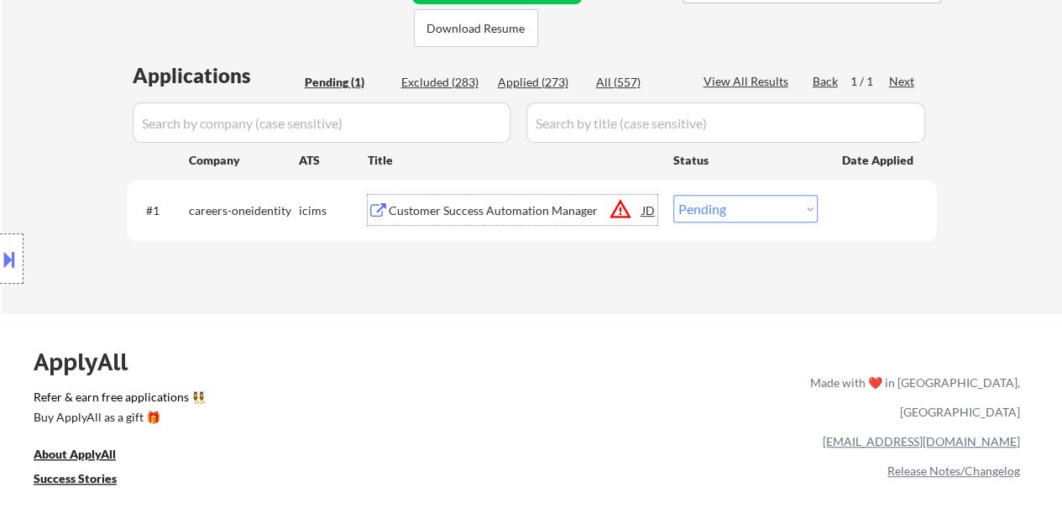
click at [732, 195] on select "Choose an option... Pending Applied Excluded (Questions) Excluded (Expired) Exc…" at bounding box center [745, 209] width 144 height 28
select select ""excluded__location_""
click at [673, 195] on select "Choose an option... Pending Applied Excluded (Questions) Excluded (Expired) Exc…" at bounding box center [745, 209] width 144 height 28
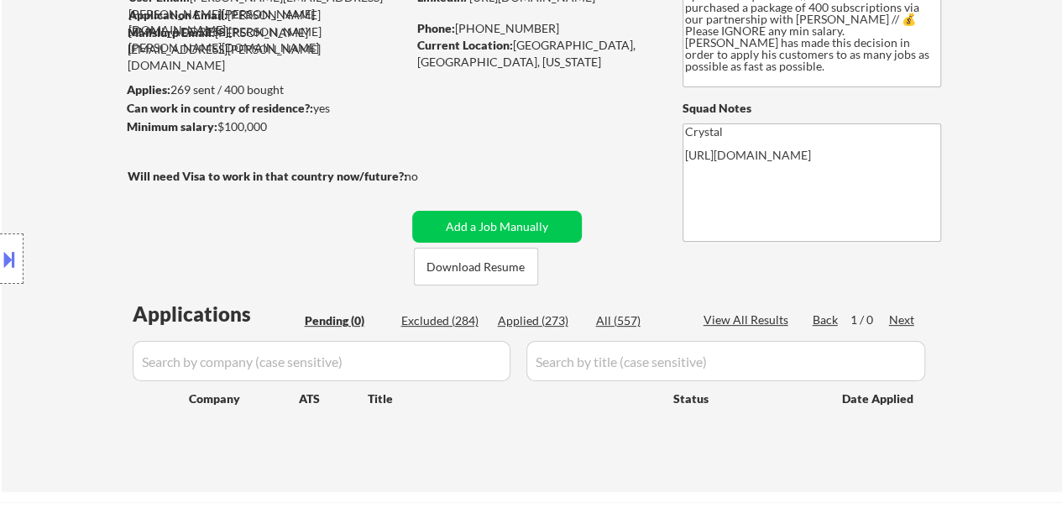
scroll to position [137, 0]
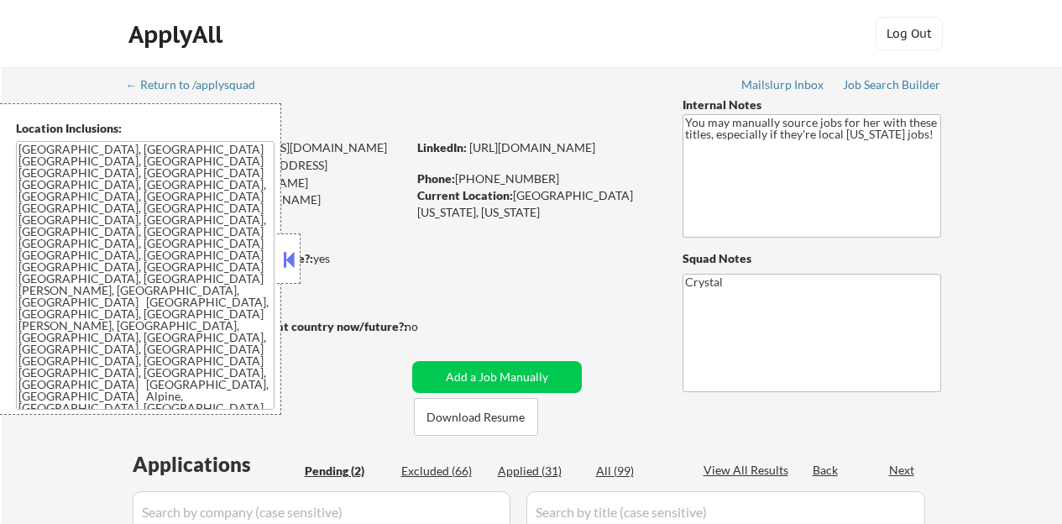
select select ""pending""
click at [282, 265] on button at bounding box center [289, 259] width 18 height 25
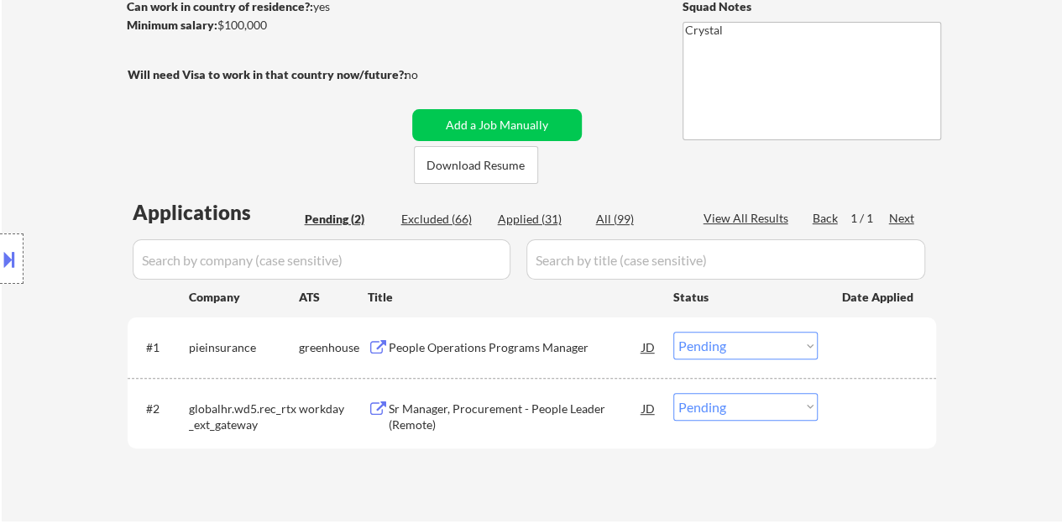
scroll to position [336, 0]
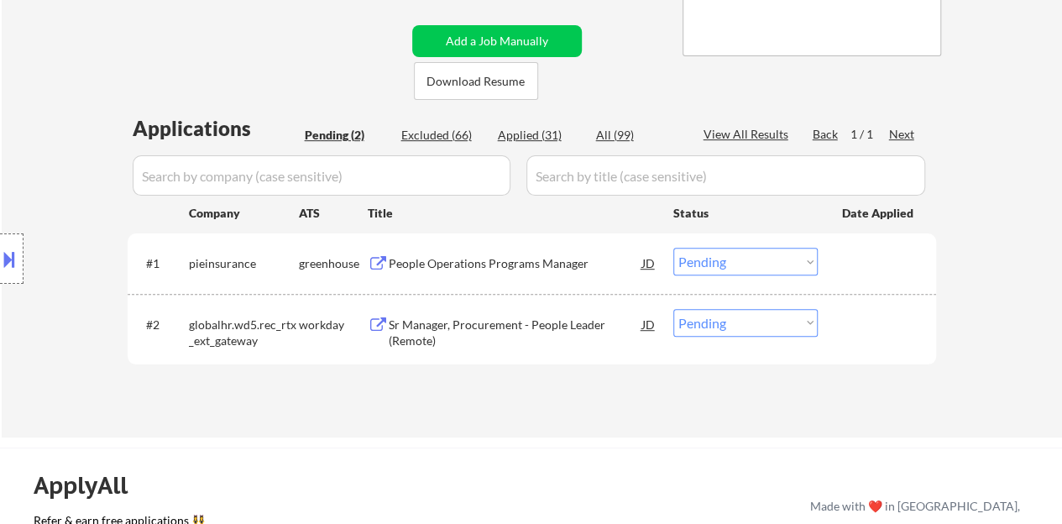
click at [439, 272] on div "People Operations Programs Manager" at bounding box center [516, 263] width 254 height 30
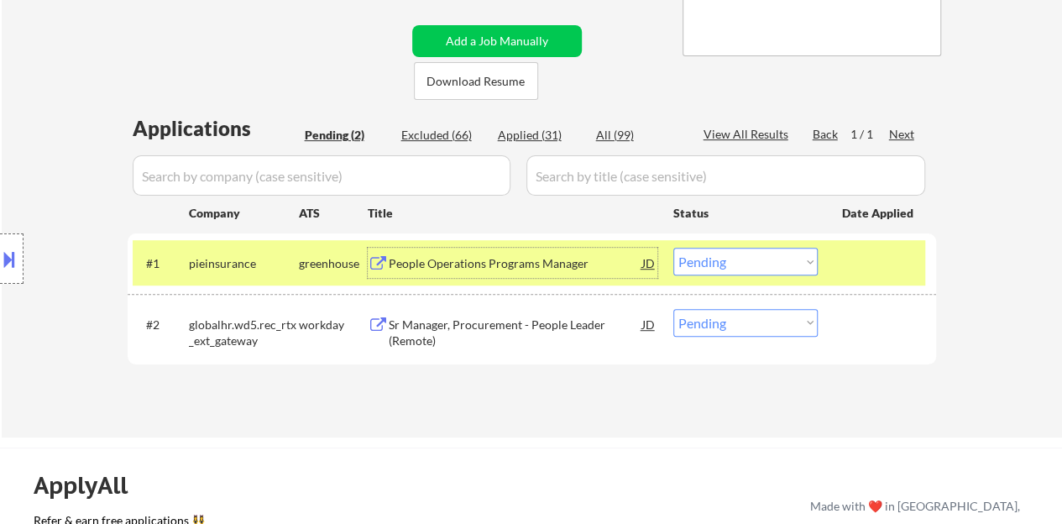
click at [745, 258] on select "Choose an option... Pending Applied Excluded (Questions) Excluded (Expired) Exc…" at bounding box center [745, 262] width 144 height 28
click at [673, 248] on select "Choose an option... Pending Applied Excluded (Questions) Excluded (Expired) Exc…" at bounding box center [745, 262] width 144 height 28
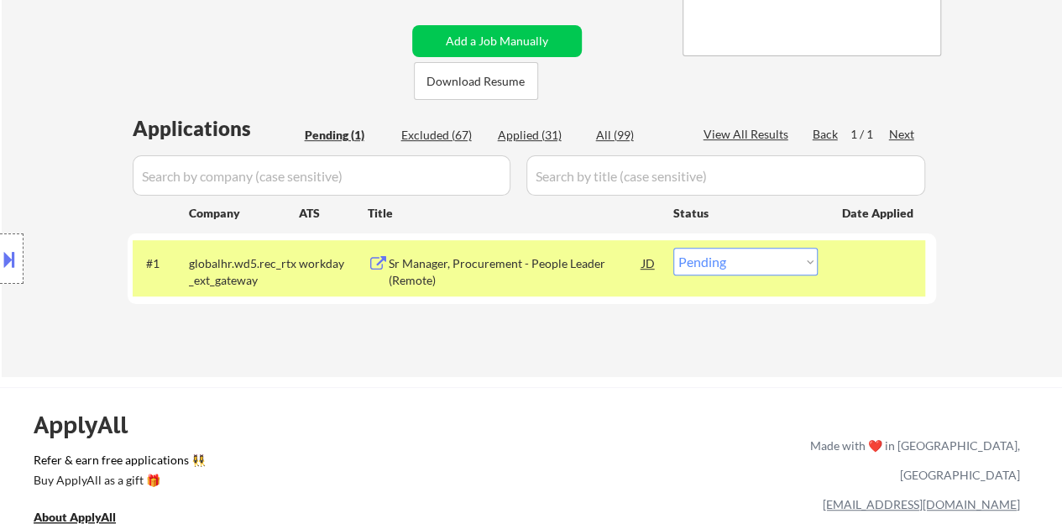
click at [503, 259] on div "Sr Manager, Procurement - People Leader (Remote)" at bounding box center [516, 271] width 254 height 33
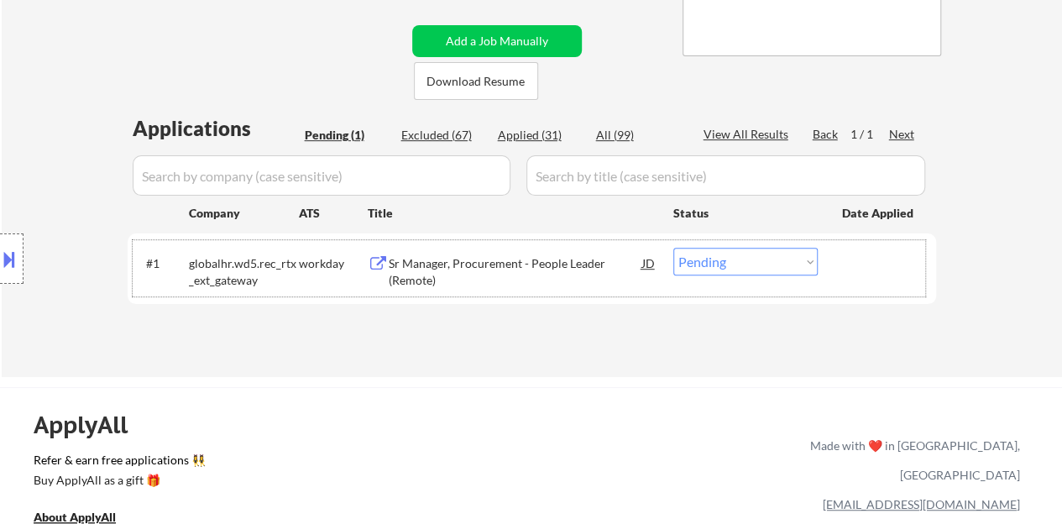
click at [796, 276] on div "#1 globalhr.wd5.rec_rtx_ext_gateway workday Sr Manager, Procurement - People Le…" at bounding box center [529, 267] width 793 height 55
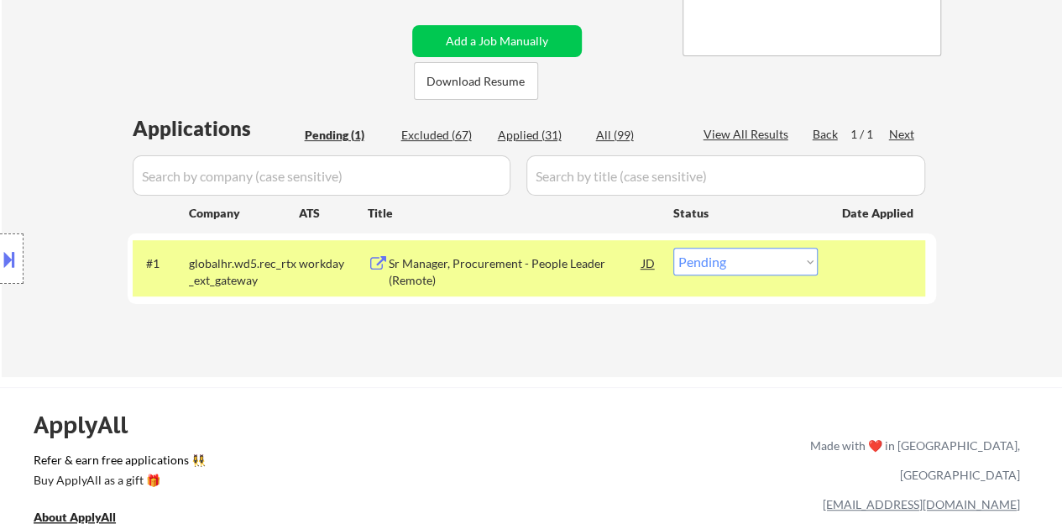
click at [793, 271] on select "Choose an option... Pending Applied Excluded (Questions) Excluded (Expired) Exc…" at bounding box center [745, 262] width 144 height 28
select select ""excluded__bad_match_""
click at [673, 248] on select "Choose an option... Pending Applied Excluded (Questions) Excluded (Expired) Exc…" at bounding box center [745, 262] width 144 height 28
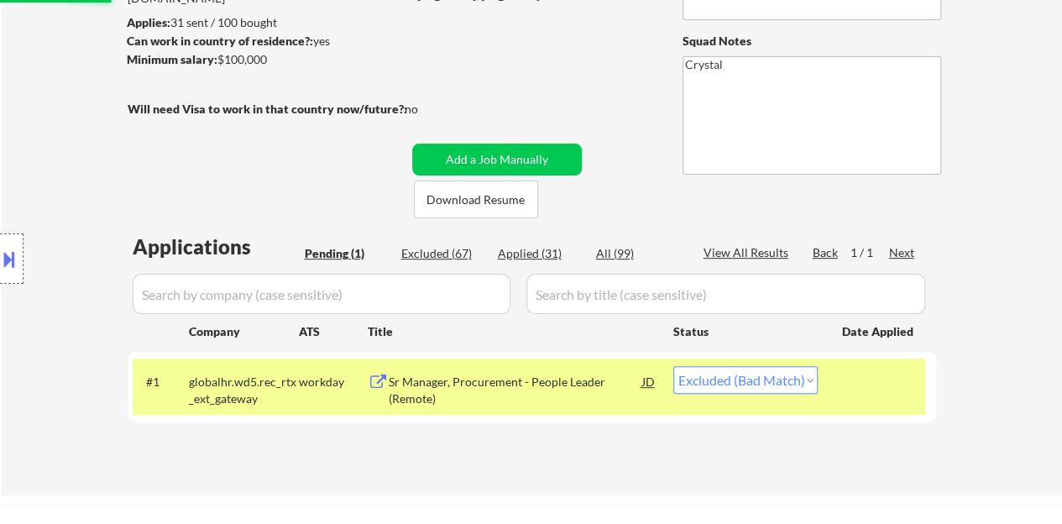
scroll to position [168, 0]
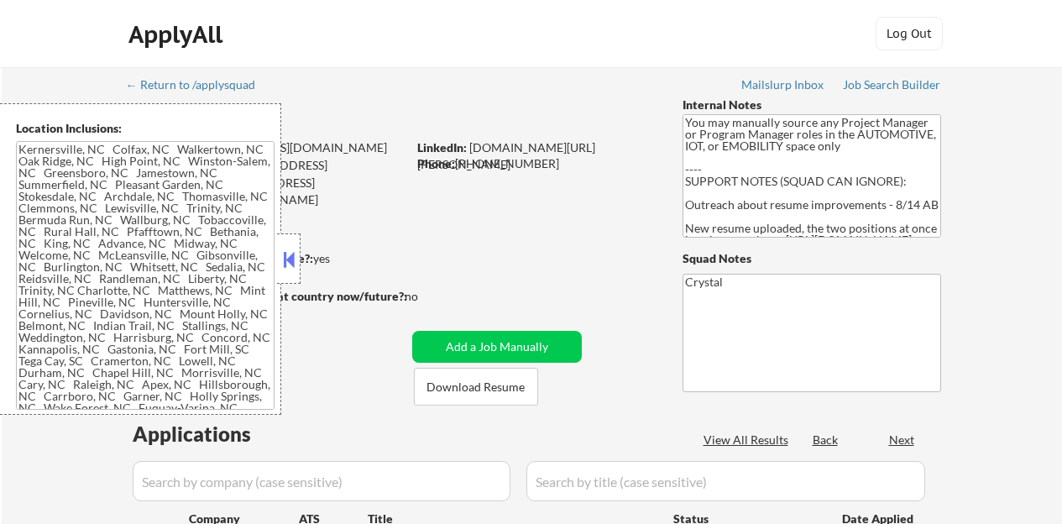
type textarea "[GEOGRAPHIC_DATA], [GEOGRAPHIC_DATA] [GEOGRAPHIC_DATA], [GEOGRAPHIC_DATA] [GEOG…"
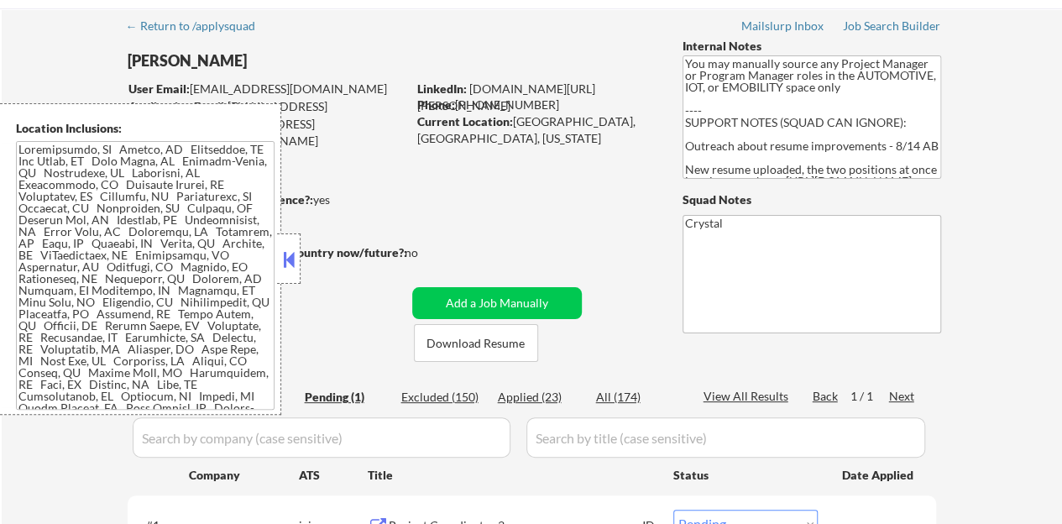
scroll to position [84, 0]
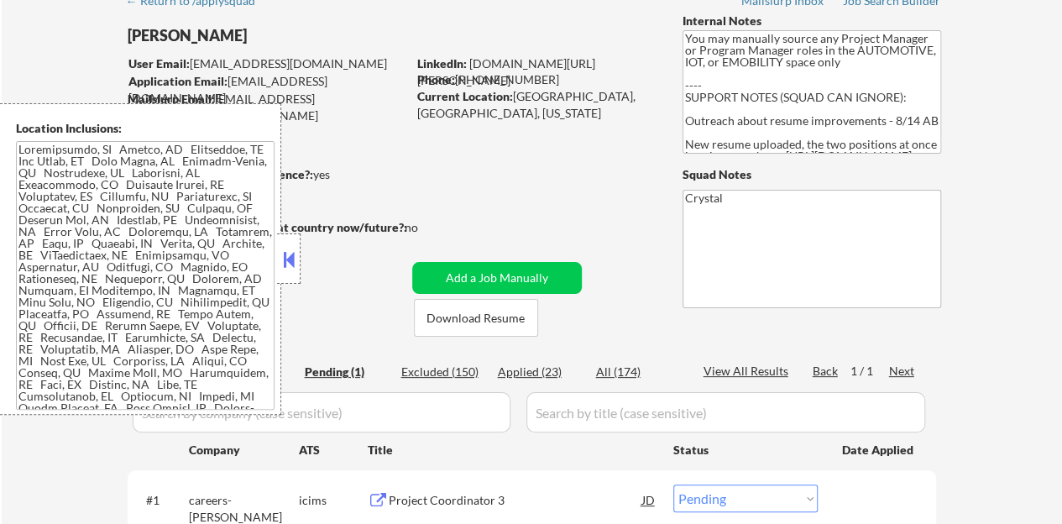
click at [294, 254] on button at bounding box center [289, 259] width 18 height 25
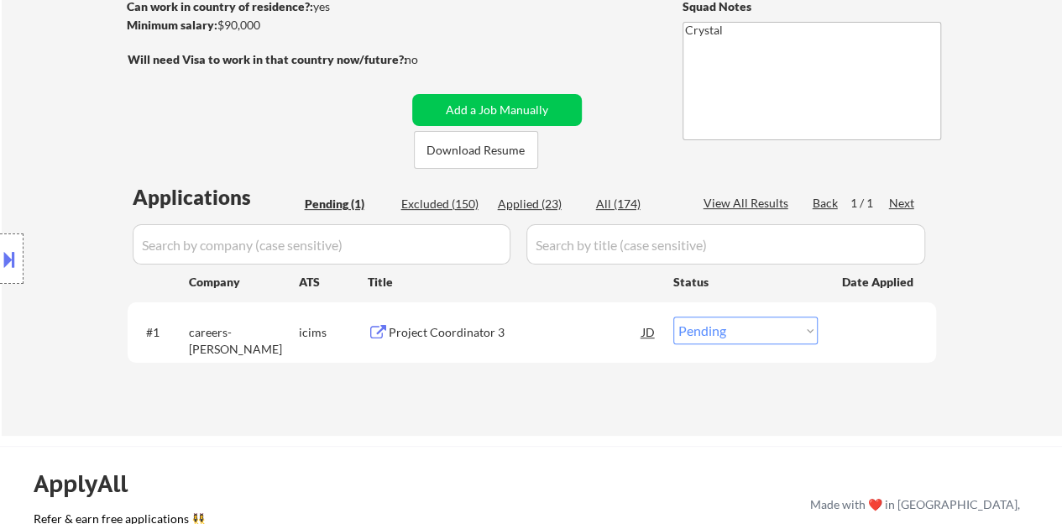
scroll to position [336, 0]
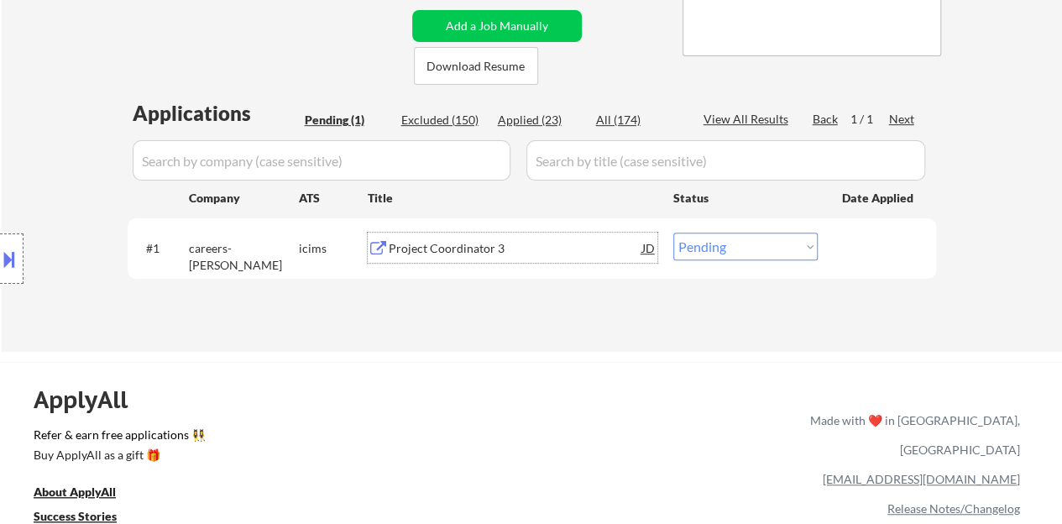
click at [393, 250] on div "Project Coordinator 3" at bounding box center [516, 248] width 254 height 17
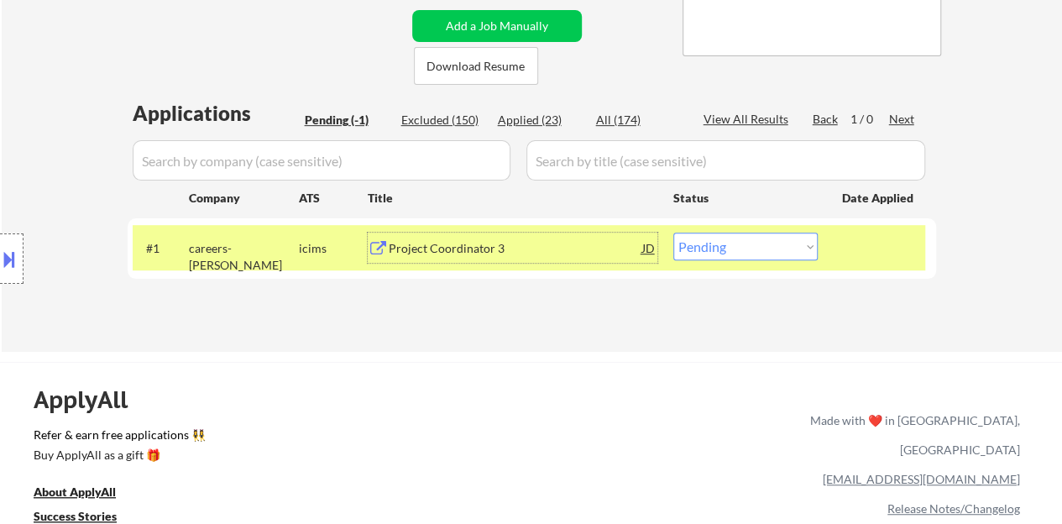
click at [759, 228] on div "#1 careers-govcio icims Project Coordinator 3 JD Choose an option... Pending Ap…" at bounding box center [529, 247] width 793 height 45
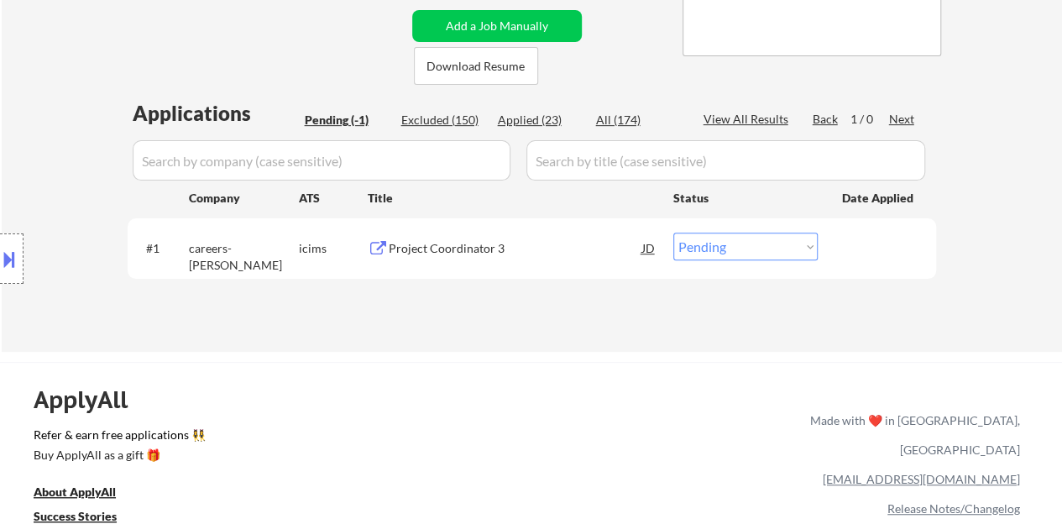
click at [757, 252] on select "Choose an option... Pending Applied Excluded (Questions) Excluded (Expired) Exc…" at bounding box center [745, 247] width 144 height 28
select select ""excluded""
click at [673, 233] on select "Choose an option... Pending Applied Excluded (Questions) Excluded (Expired) Exc…" at bounding box center [745, 247] width 144 height 28
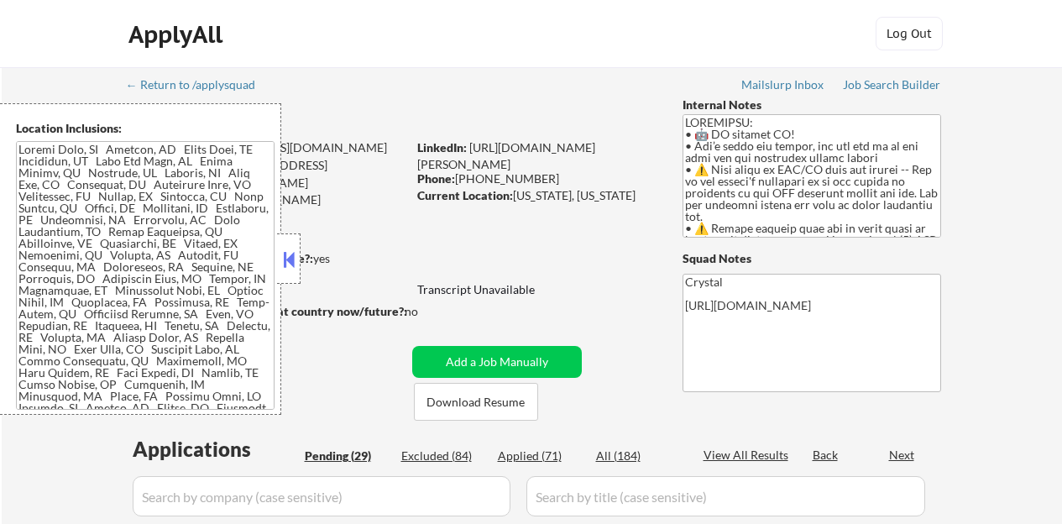
select select ""pending""
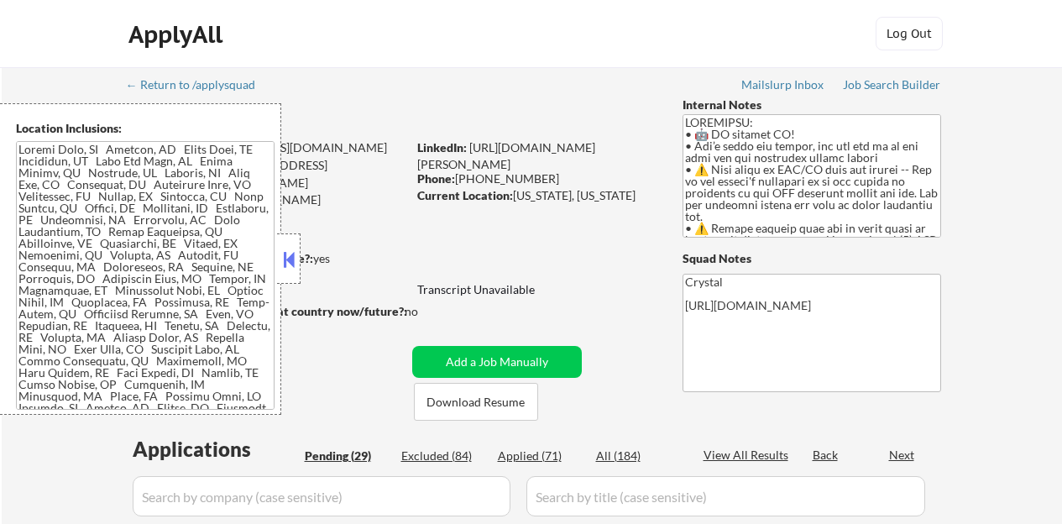
select select ""pending""
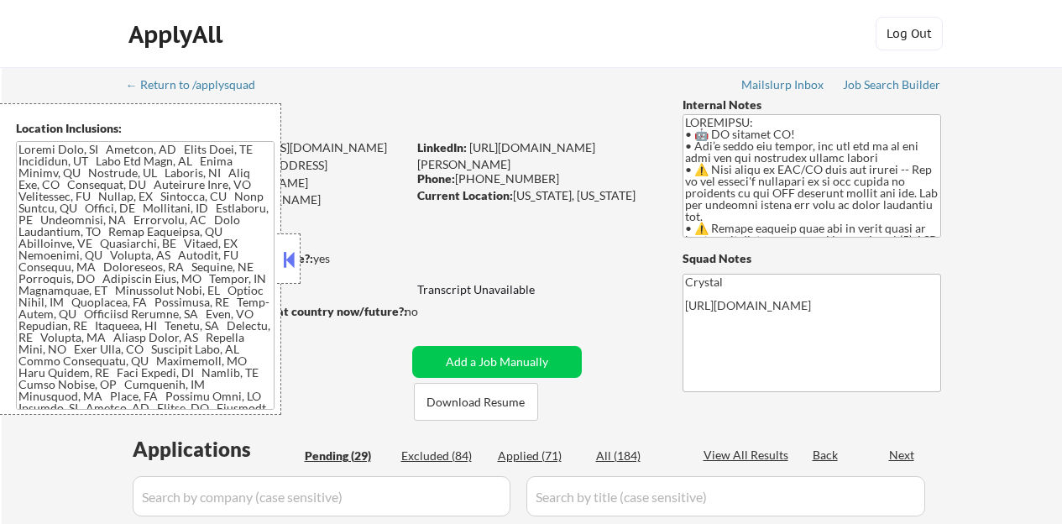
select select ""pending""
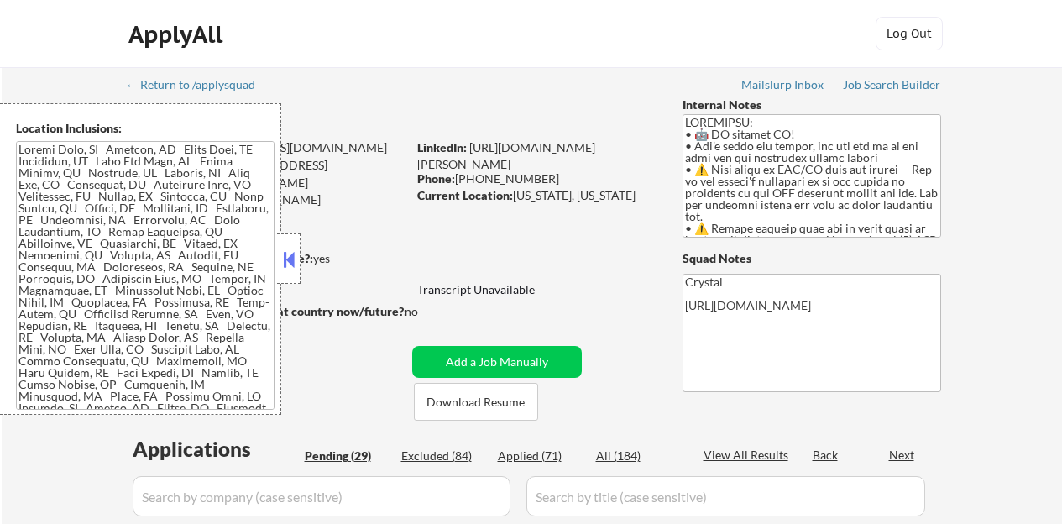
select select ""pending""
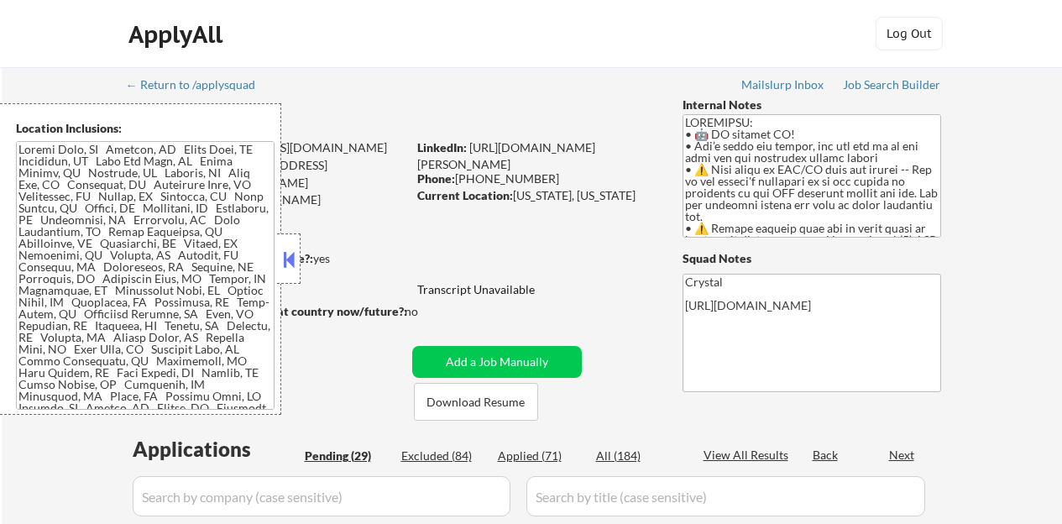
select select ""pending""
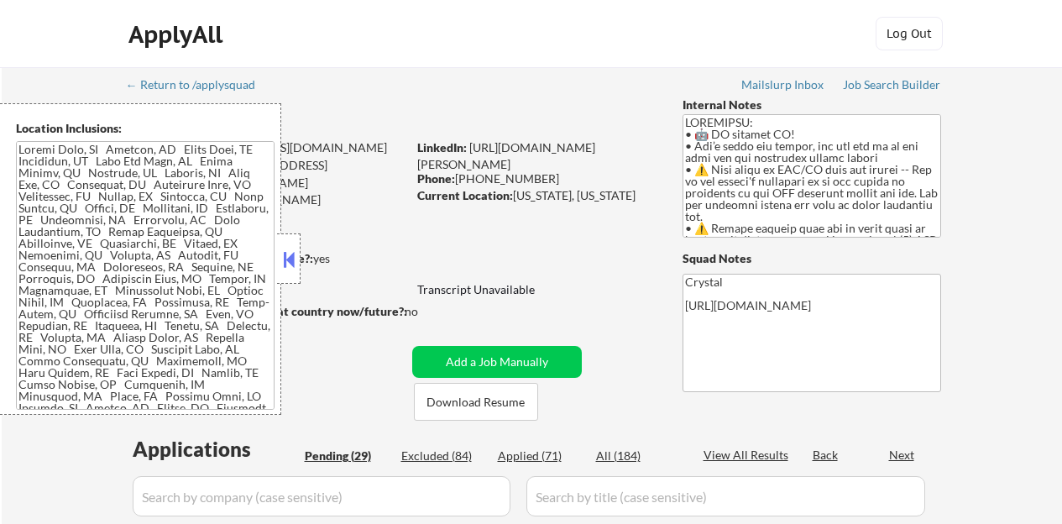
select select ""pending""
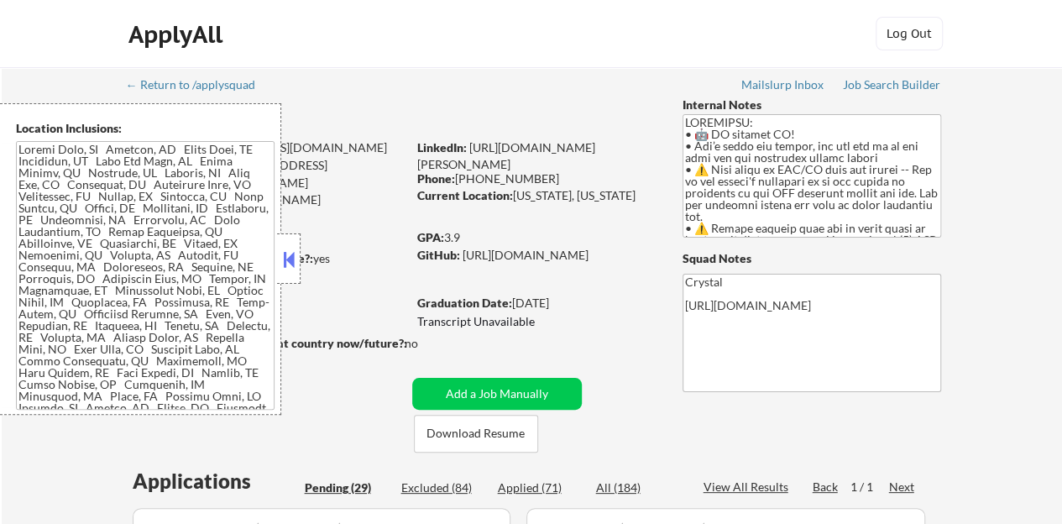
click at [287, 245] on div at bounding box center [289, 258] width 24 height 50
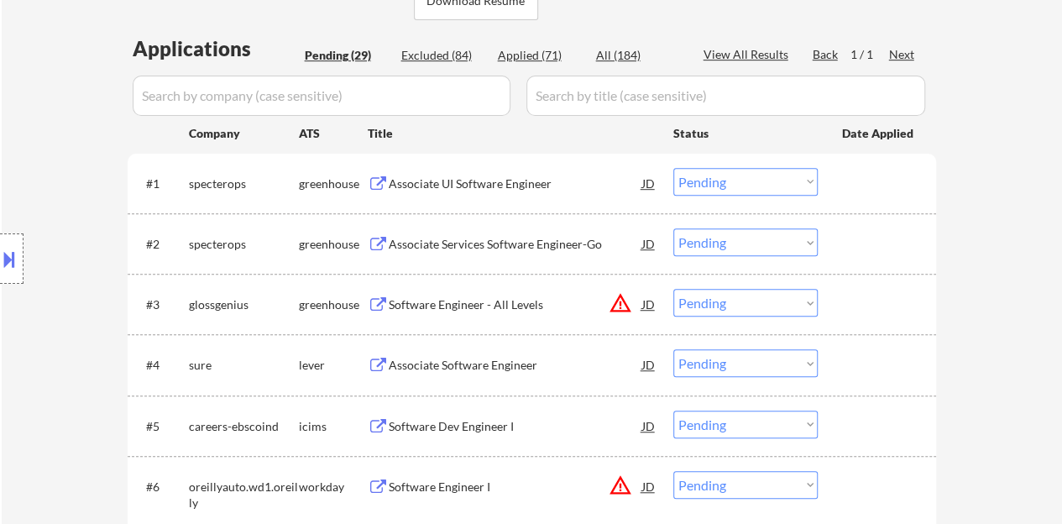
scroll to position [420, 0]
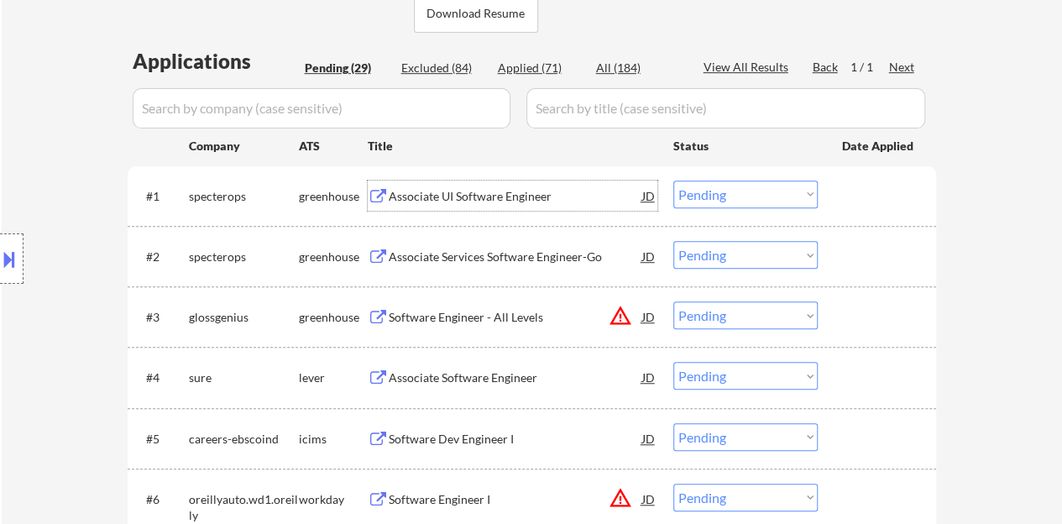
click at [516, 199] on div "Associate UI Software Engineer" at bounding box center [516, 196] width 254 height 17
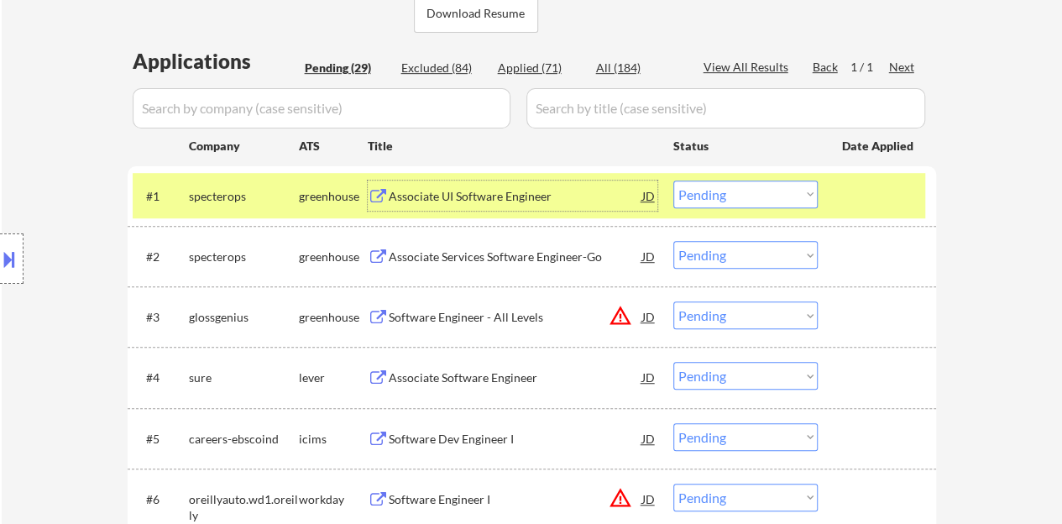
click at [704, 196] on select "Choose an option... Pending Applied Excluded (Questions) Excluded (Expired) Exc…" at bounding box center [745, 195] width 144 height 28
click at [673, 181] on select "Choose an option... Pending Applied Excluded (Questions) Excluded (Expired) Exc…" at bounding box center [745, 195] width 144 height 28
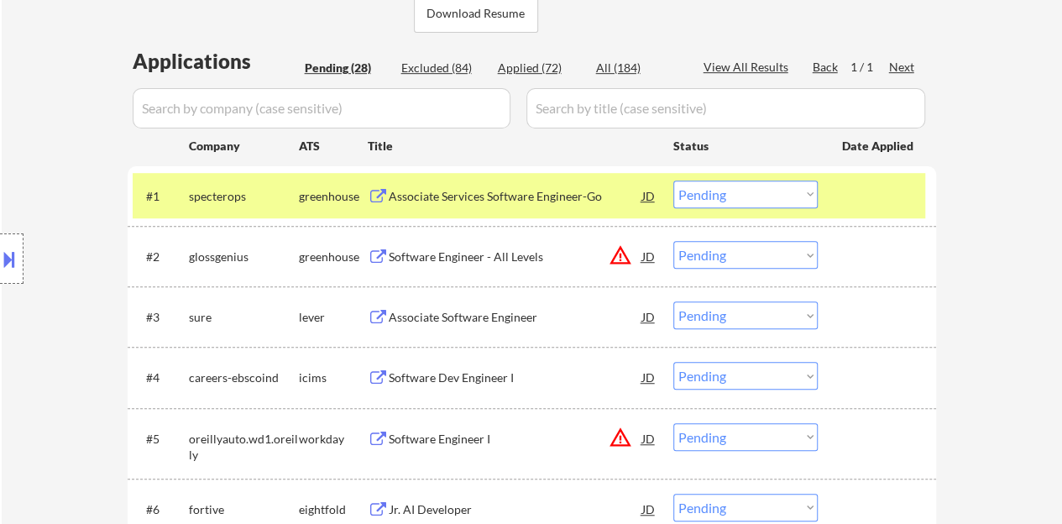
click at [0, 267] on button at bounding box center [9, 259] width 18 height 28
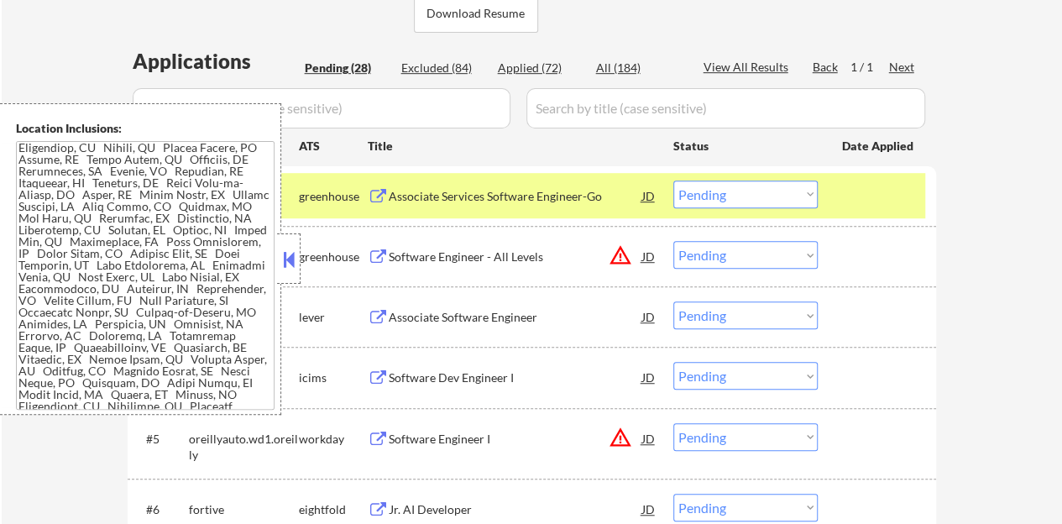
scroll to position [584, 0]
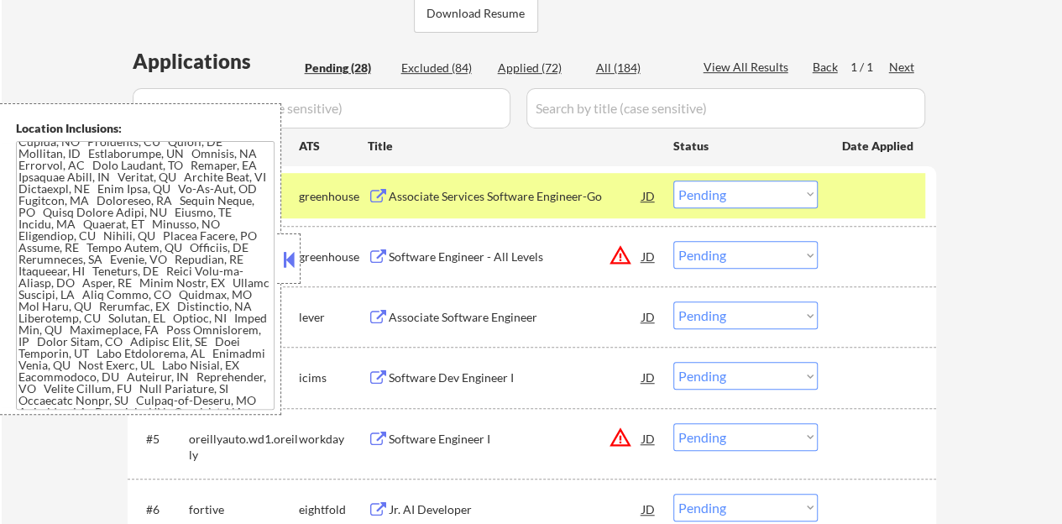
click at [111, 310] on textarea at bounding box center [145, 275] width 259 height 269
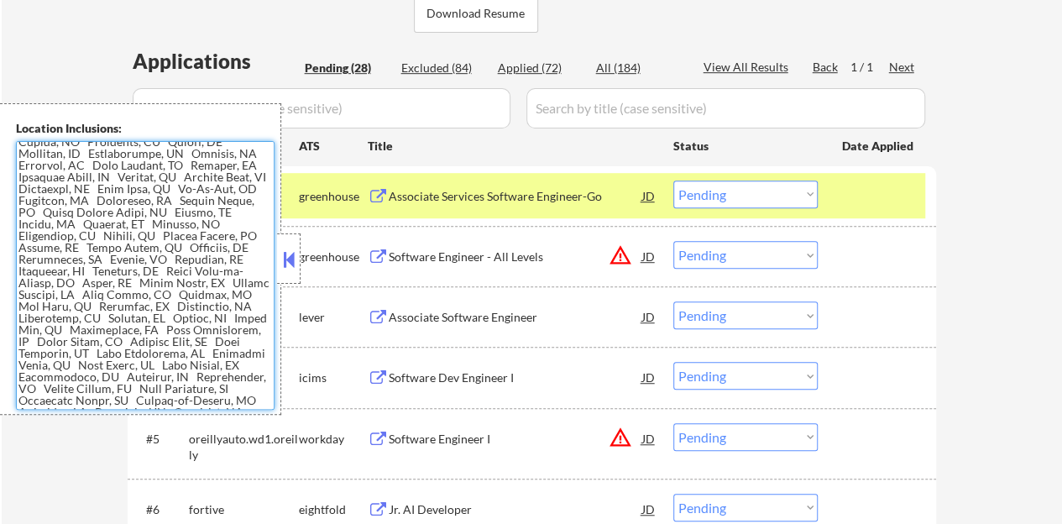
click at [235, 247] on textarea at bounding box center [145, 275] width 259 height 269
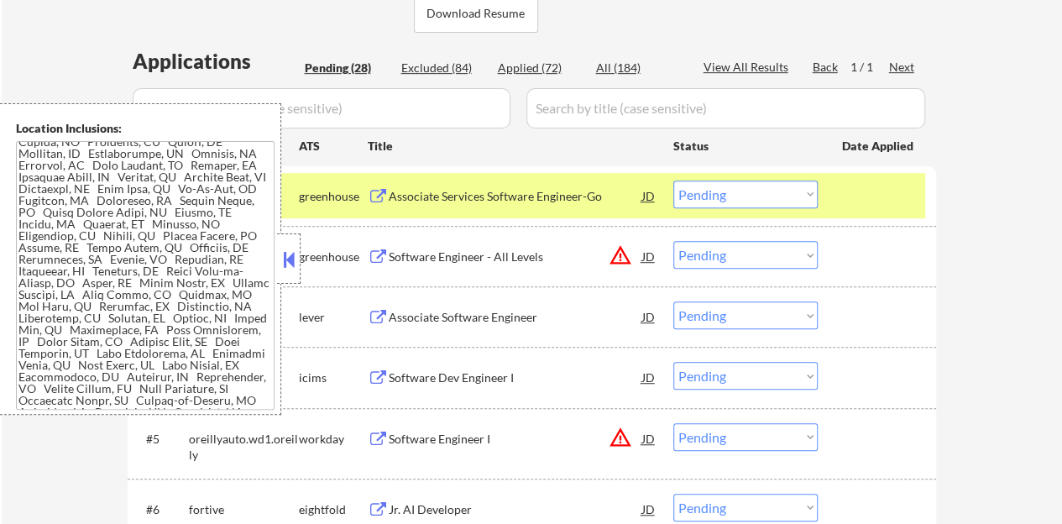
click at [285, 254] on button at bounding box center [289, 259] width 18 height 25
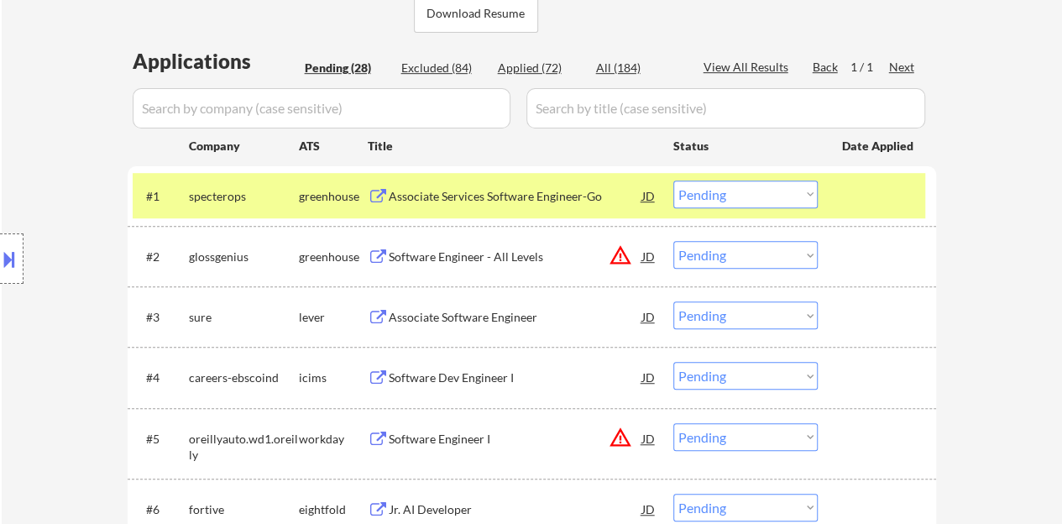
click at [523, 194] on div "Associate Services Software Engineer-Go" at bounding box center [516, 196] width 254 height 17
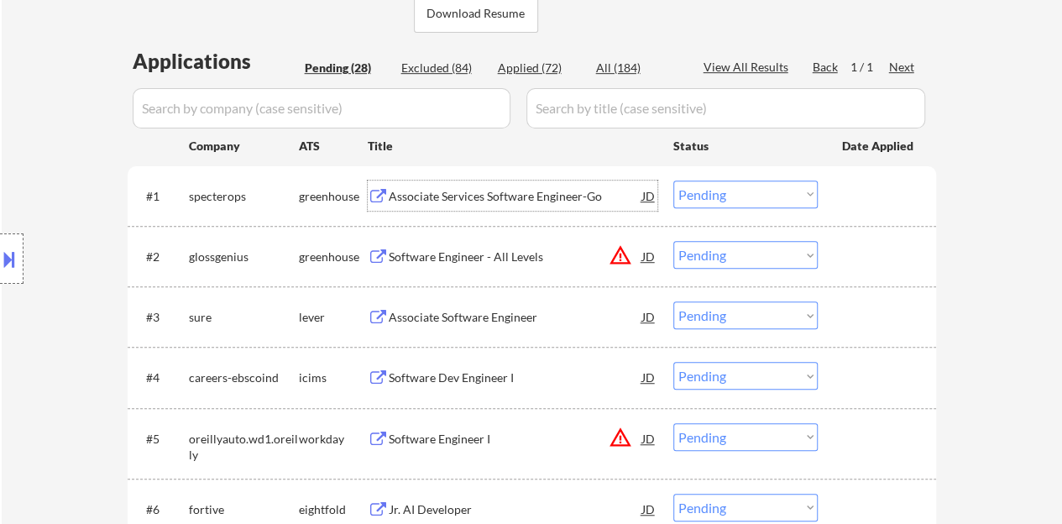
click at [887, 207] on div at bounding box center [879, 196] width 74 height 30
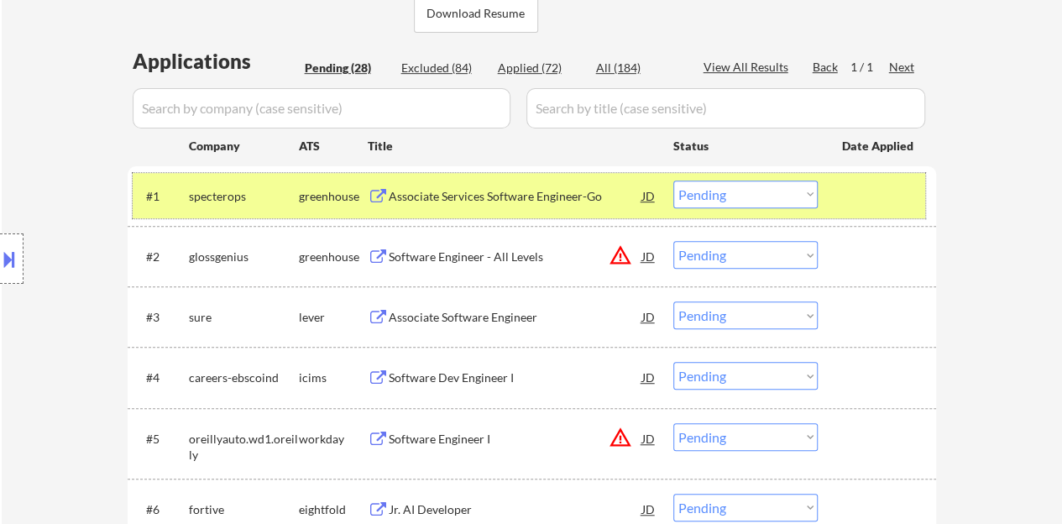
click at [733, 186] on select "Choose an option... Pending Applied Excluded (Questions) Excluded (Expired) Exc…" at bounding box center [745, 195] width 144 height 28
click at [673, 181] on select "Choose an option... Pending Applied Excluded (Questions) Excluded (Expired) Exc…" at bounding box center [745, 195] width 144 height 28
select select ""pending""
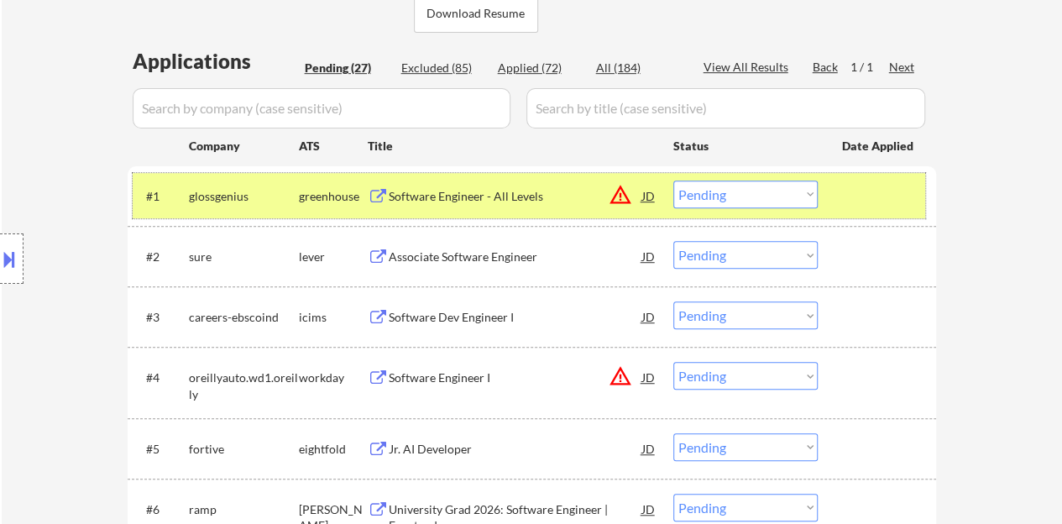
click at [872, 200] on div at bounding box center [879, 196] width 74 height 30
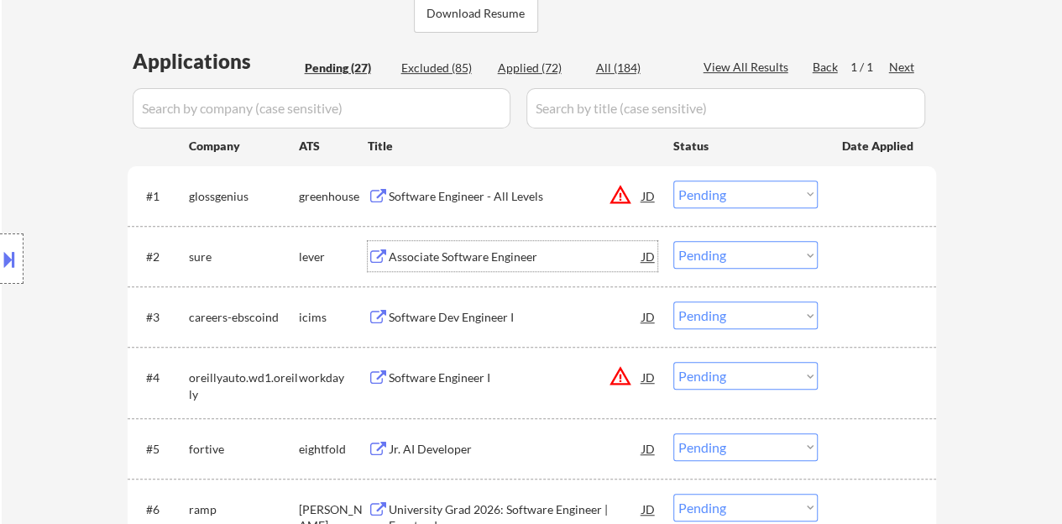
click at [521, 263] on div "Associate Software Engineer" at bounding box center [516, 257] width 254 height 17
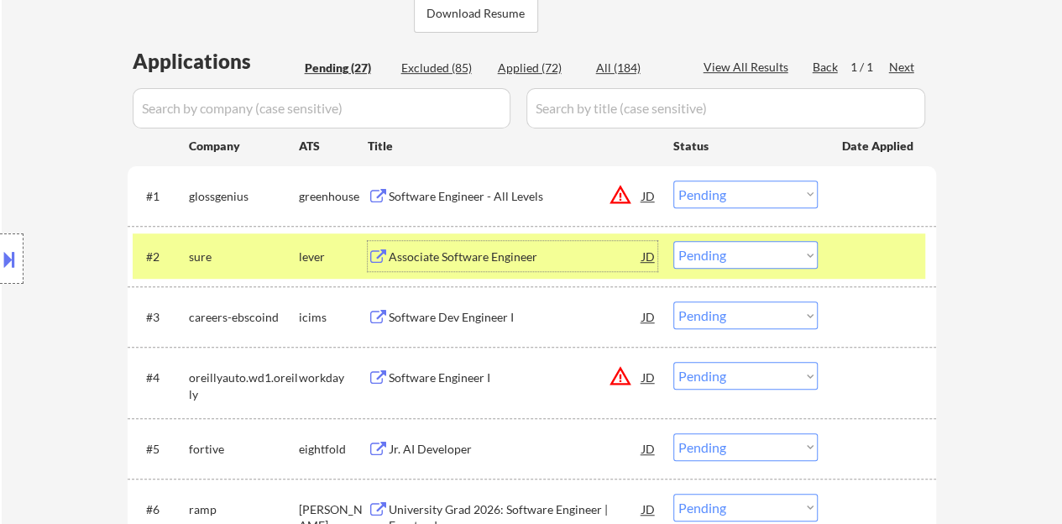
click at [753, 256] on select "Choose an option... Pending Applied Excluded (Questions) Excluded (Expired) Exc…" at bounding box center [745, 255] width 144 height 28
click at [673, 241] on select "Choose an option... Pending Applied Excluded (Questions) Excluded (Expired) Exc…" at bounding box center [745, 255] width 144 height 28
select select ""pending""
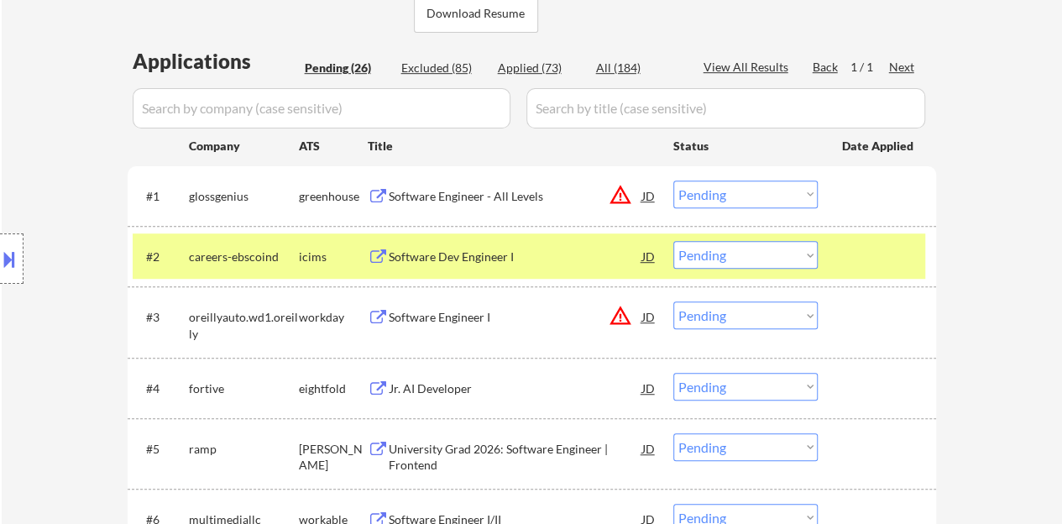
click at [836, 253] on div "#2 careers-ebscoind icims Software Dev Engineer I JD warning_amber Choose an op…" at bounding box center [529, 255] width 793 height 45
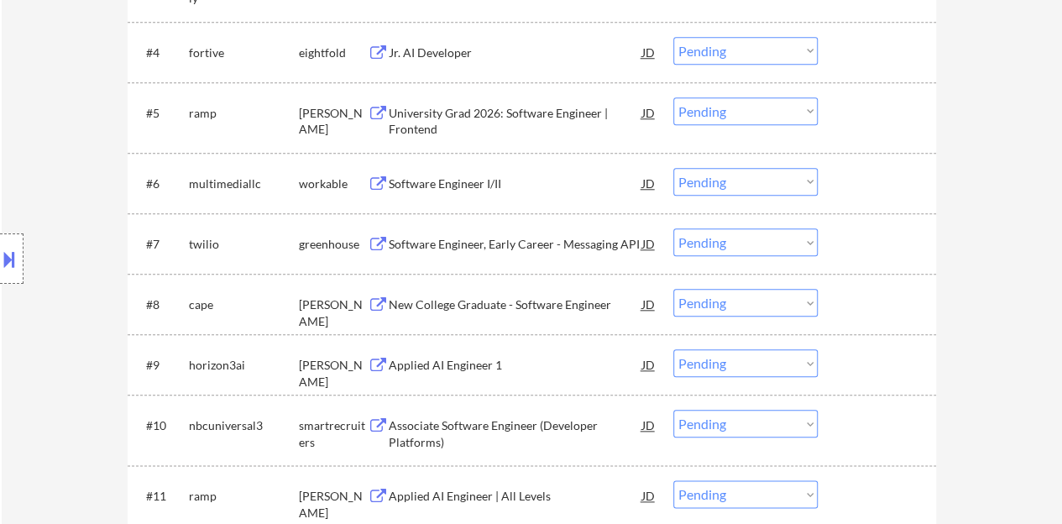
scroll to position [840, 0]
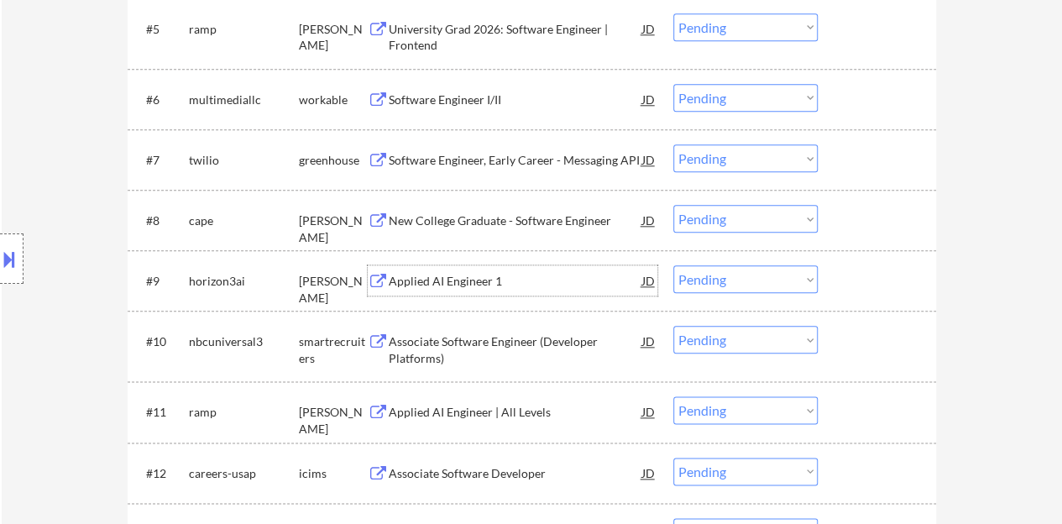
click at [423, 271] on div "Applied AI Engineer 1" at bounding box center [516, 280] width 254 height 30
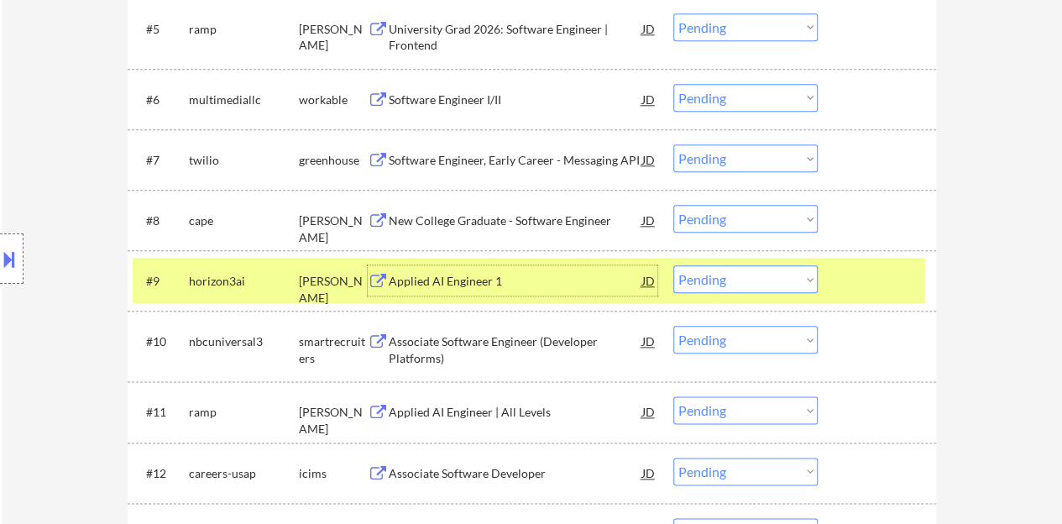
click at [759, 275] on select "Choose an option... Pending Applied Excluded (Questions) Excluded (Expired) Exc…" at bounding box center [745, 279] width 144 height 28
click at [673, 265] on select "Choose an option... Pending Applied Excluded (Questions) Excluded (Expired) Exc…" at bounding box center [745, 279] width 144 height 28
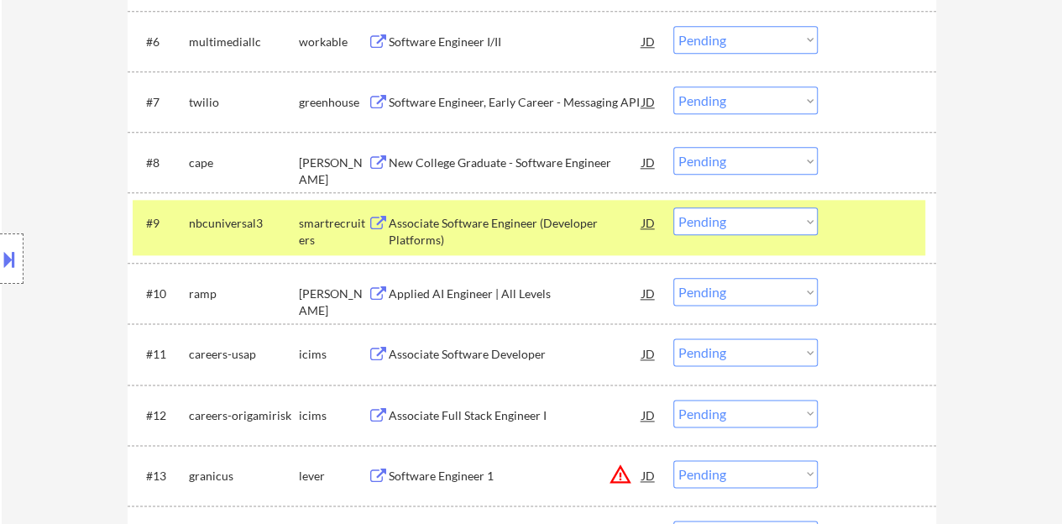
scroll to position [924, 0]
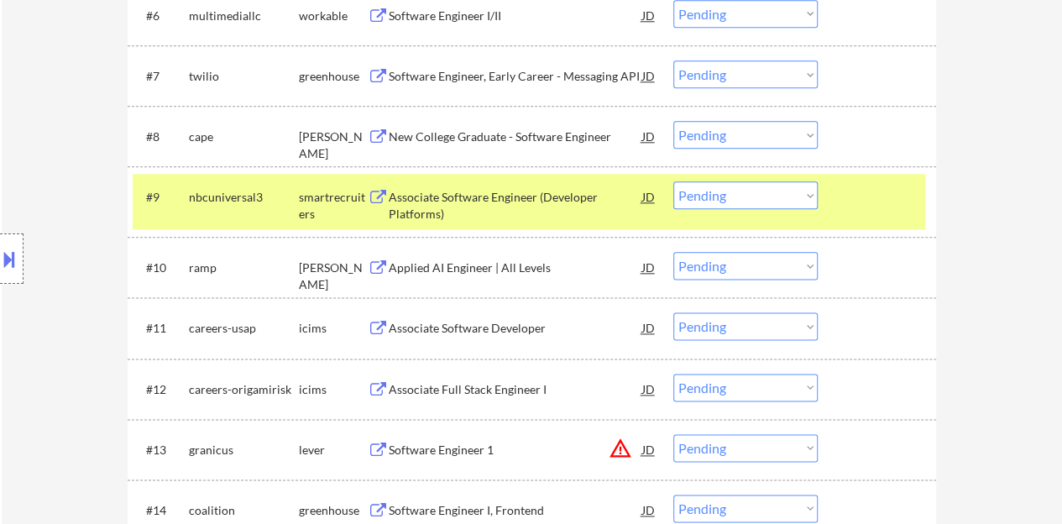
click at [497, 194] on div "Associate Software Engineer (Developer Platforms)" at bounding box center [516, 205] width 254 height 33
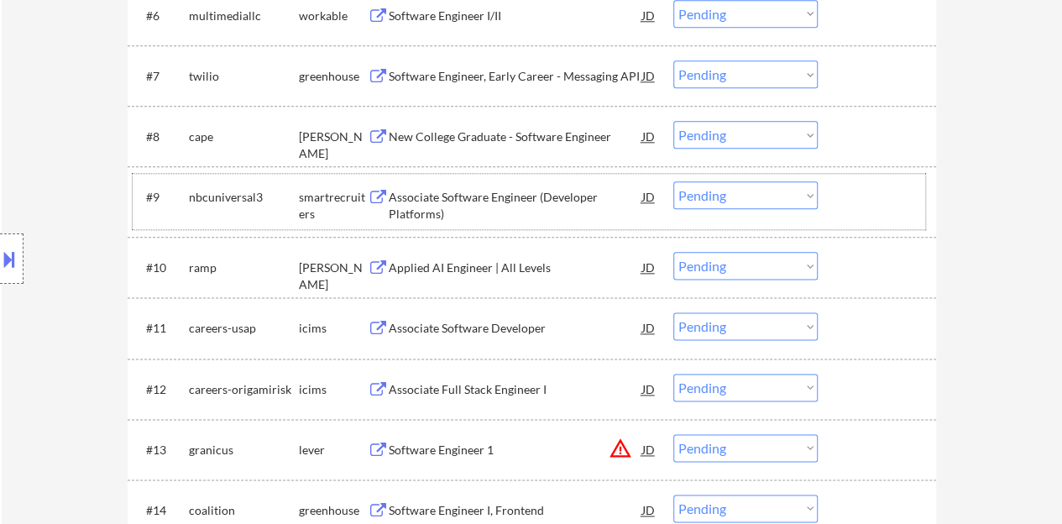
click at [898, 217] on div "#9 nbcuniversal3 smartrecruiters Associate Software Engineer (Developer Platfor…" at bounding box center [529, 201] width 793 height 55
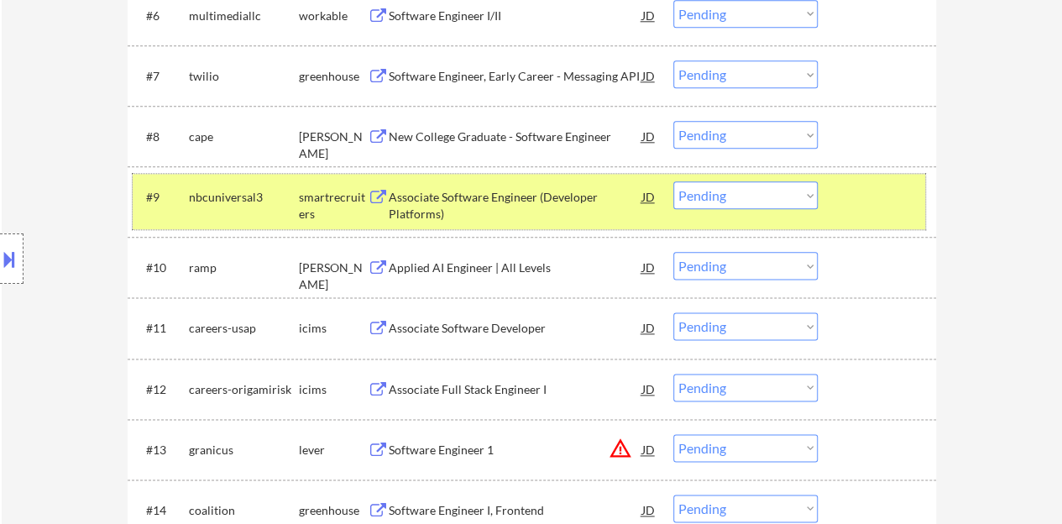
click at [3, 249] on button at bounding box center [9, 259] width 18 height 28
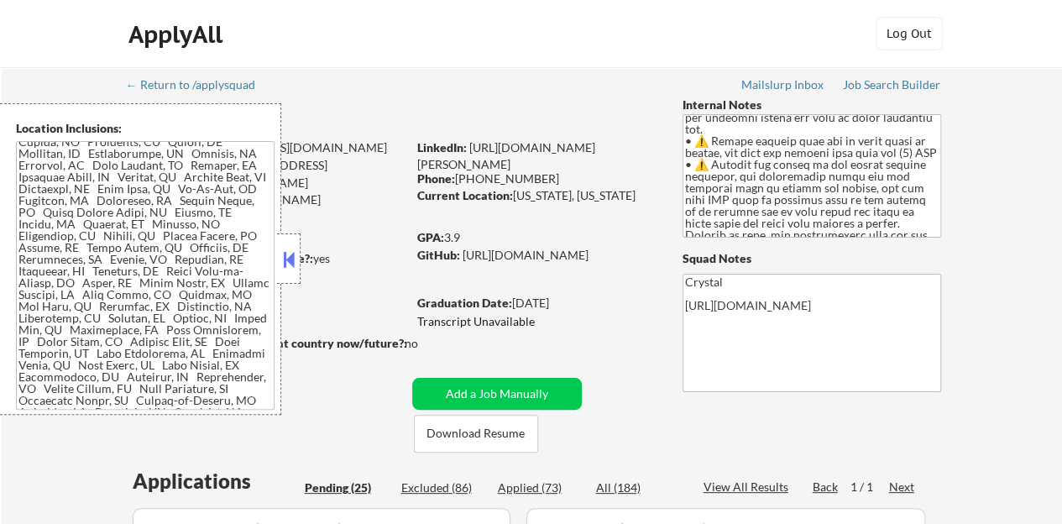
scroll to position [3, 0]
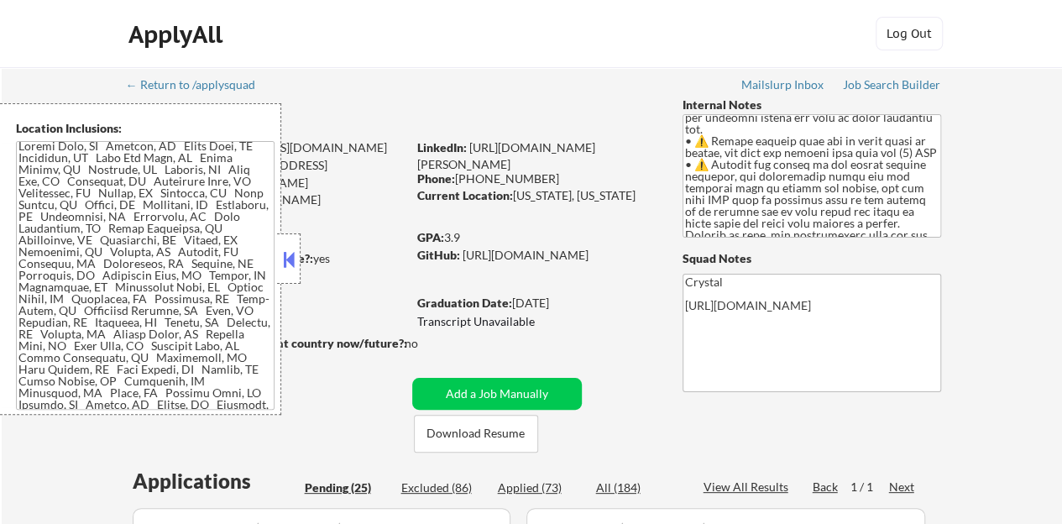
click at [304, 257] on strong "Can work in country of residence?:" at bounding box center [220, 258] width 186 height 14
click at [300, 257] on div at bounding box center [289, 258] width 24 height 50
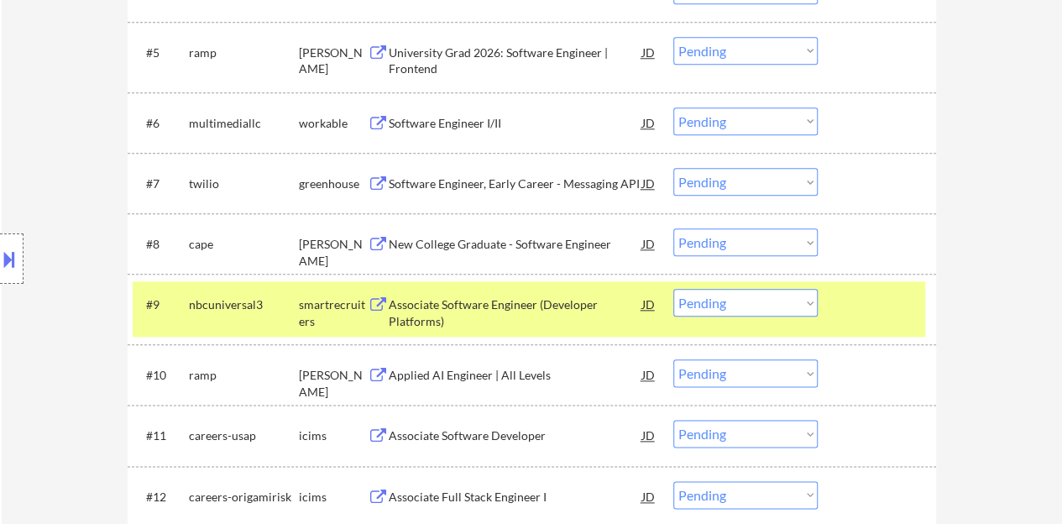
scroll to position [840, 0]
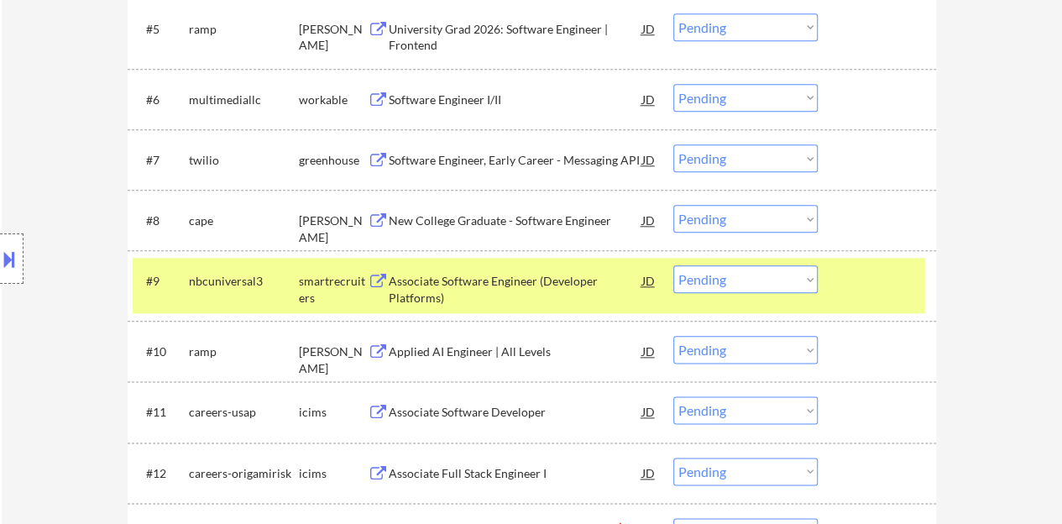
click at [731, 273] on select "Choose an option... Pending Applied Excluded (Questions) Excluded (Expired) Exc…" at bounding box center [745, 279] width 144 height 28
click at [673, 265] on select "Choose an option... Pending Applied Excluded (Questions) Excluded (Expired) Exc…" at bounding box center [745, 279] width 144 height 28
select select ""pending""
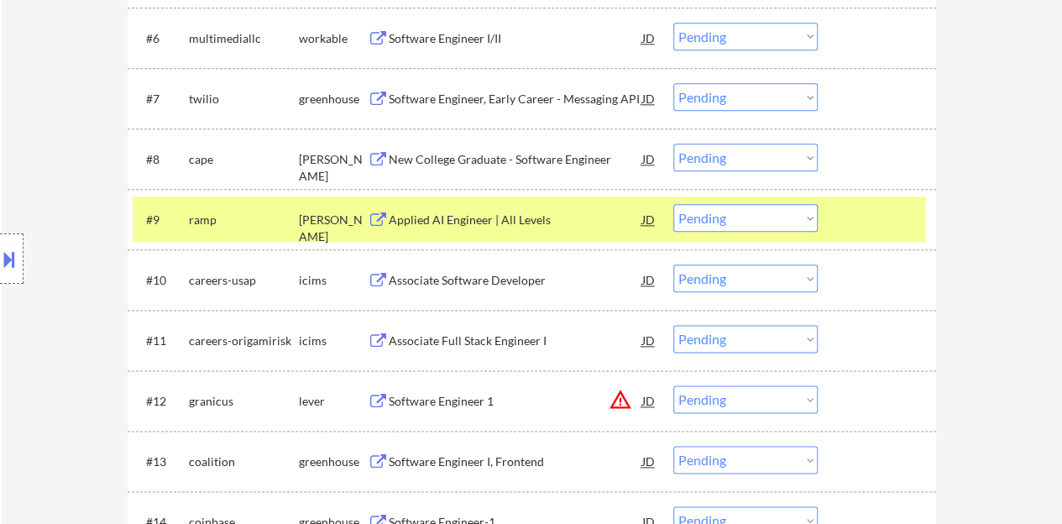
scroll to position [924, 0]
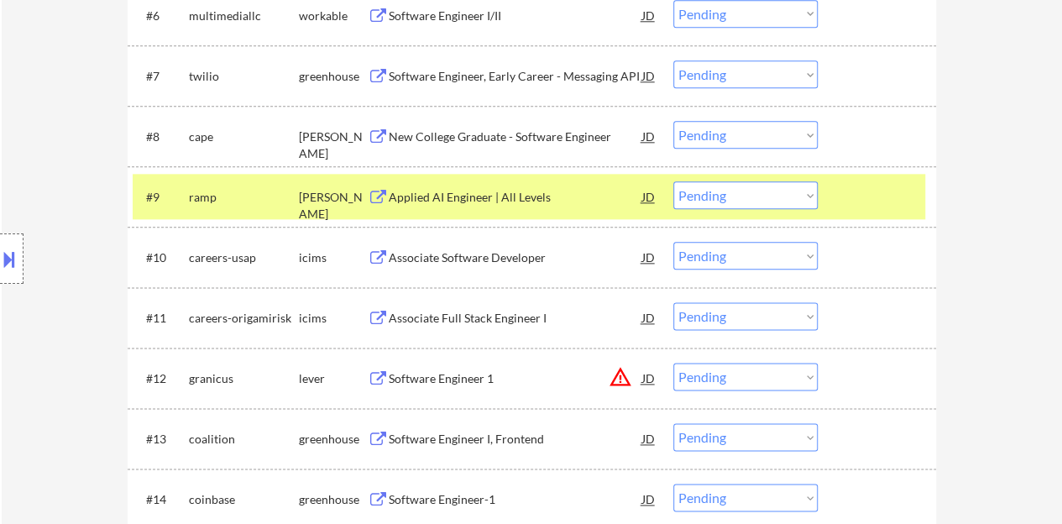
click at [882, 187] on div at bounding box center [879, 196] width 74 height 30
